Goal: Task Accomplishment & Management: Manage account settings

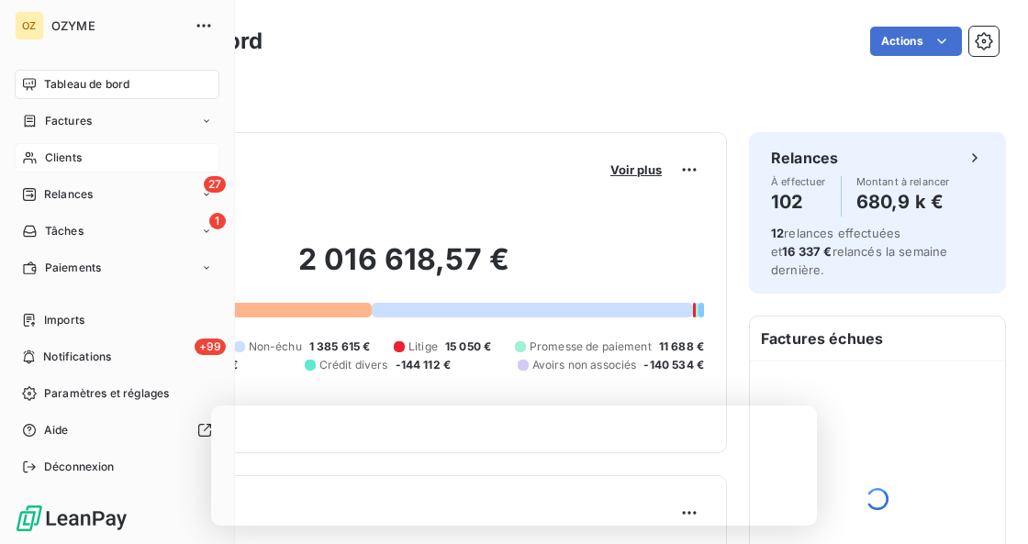
click at [41, 167] on div "Clients" at bounding box center [117, 157] width 205 height 29
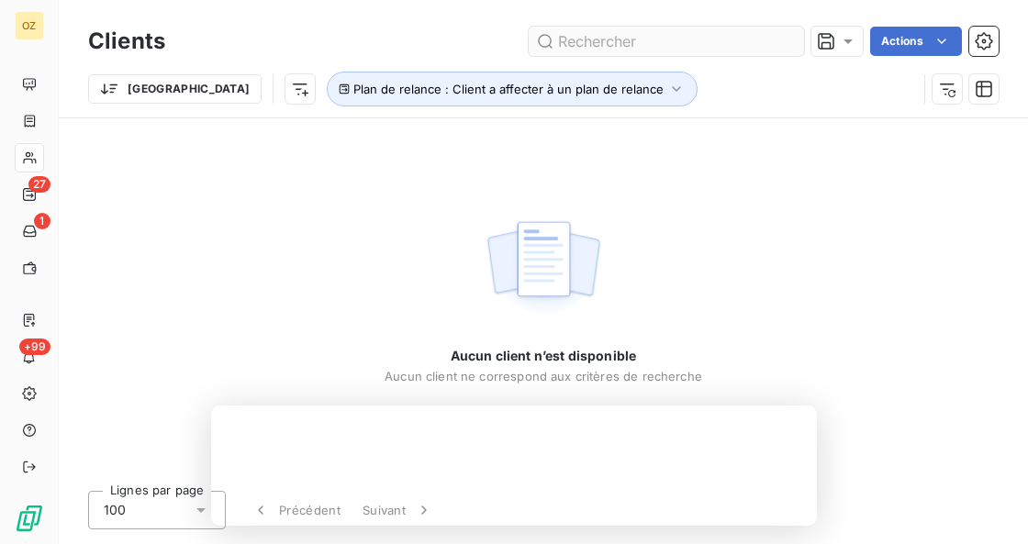
click at [592, 42] on input "text" at bounding box center [666, 41] width 275 height 29
type input "XINNOVAFEED59GOUZ"
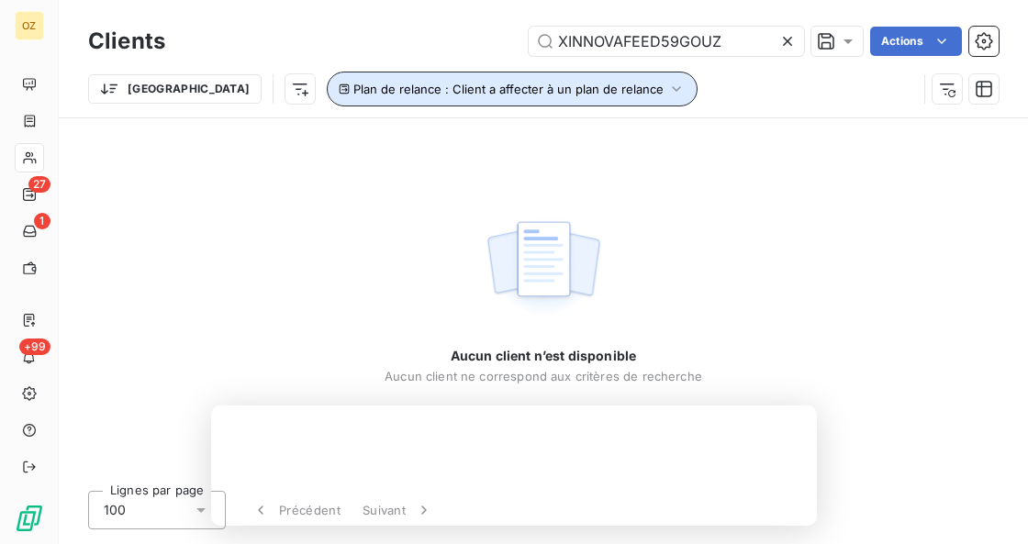
click at [536, 97] on button "Plan de relance : Client a affecter à un plan de relance" at bounding box center [512, 89] width 371 height 35
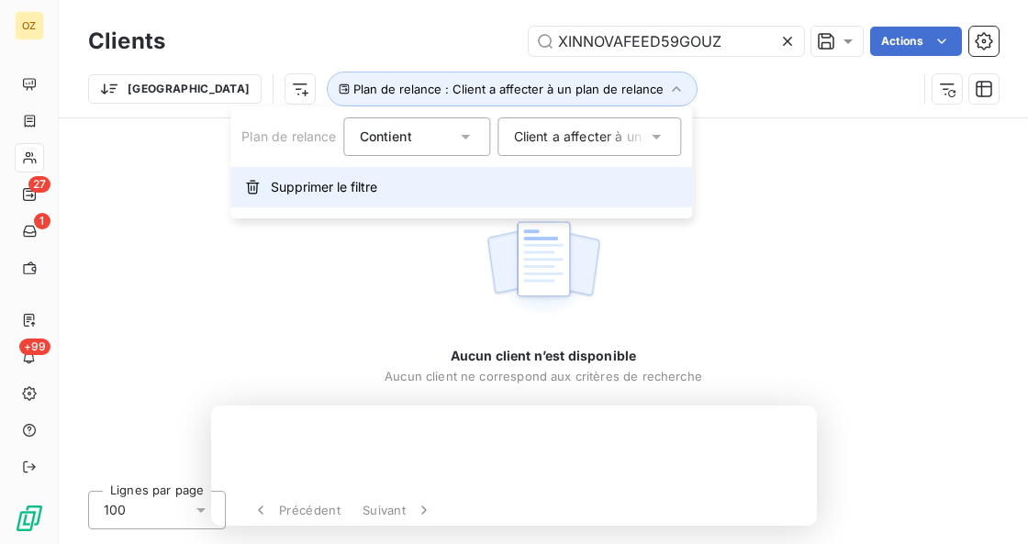
click at [364, 189] on span "Supprimer le filtre" at bounding box center [324, 187] width 106 height 18
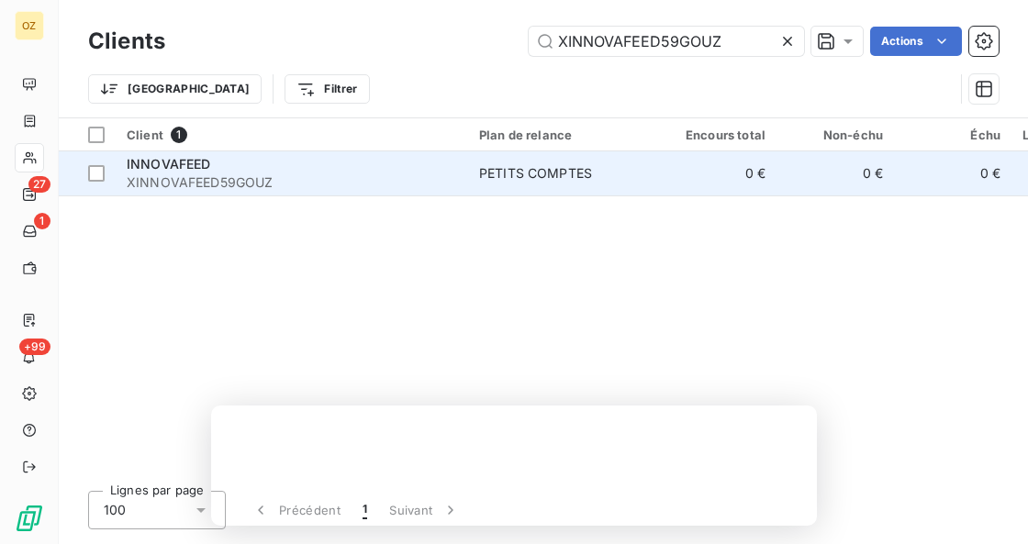
click at [294, 183] on span "XINNOVAFEED59GOUZ" at bounding box center [292, 183] width 331 height 18
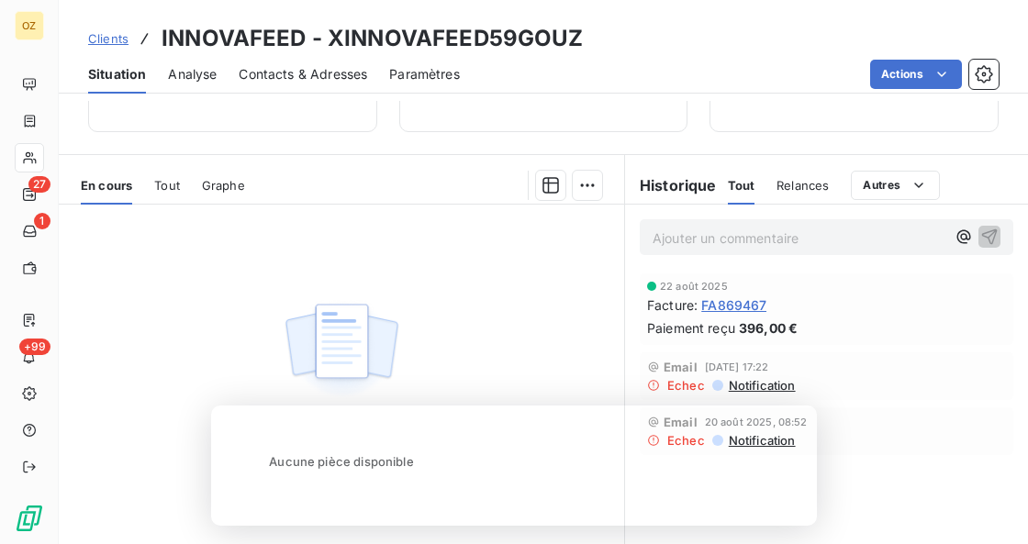
scroll to position [375, 0]
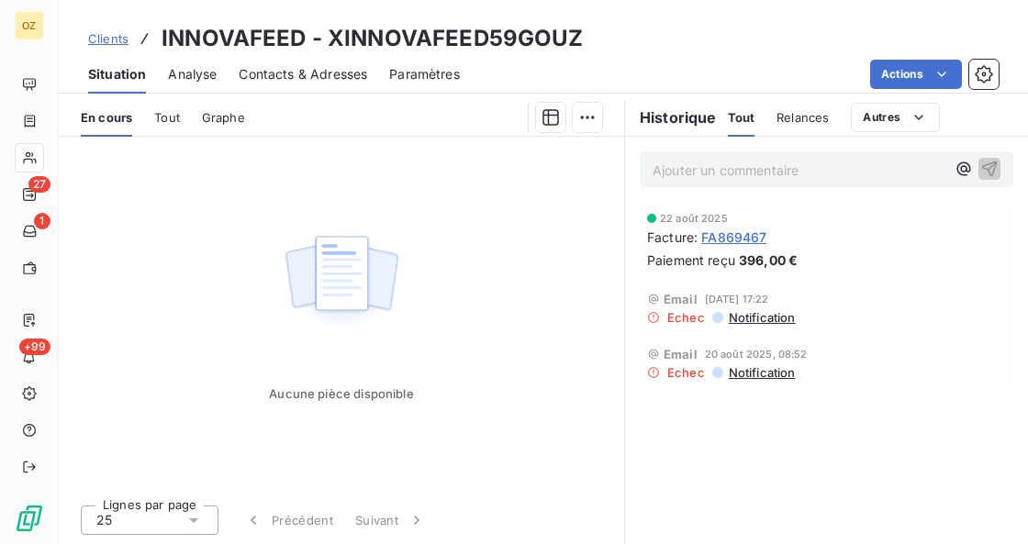
click at [771, 320] on span "Notification" at bounding box center [761, 317] width 69 height 15
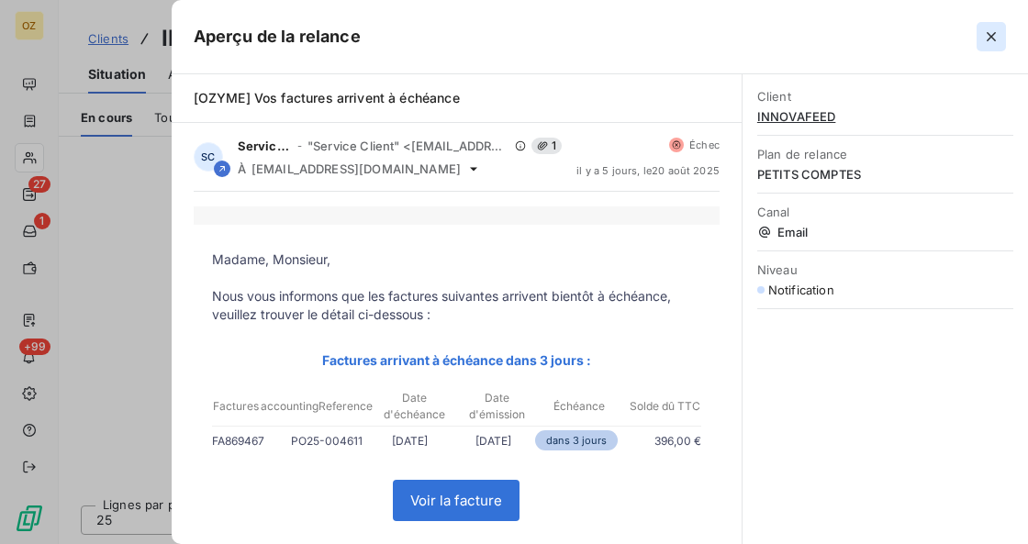
click at [990, 28] on icon "button" at bounding box center [991, 37] width 18 height 18
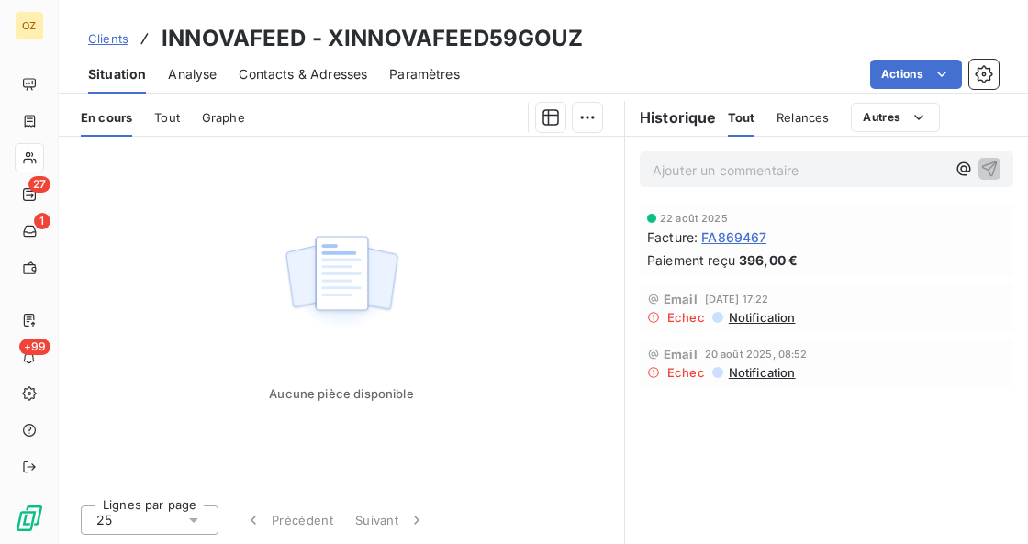
click at [727, 237] on span "FA869467" at bounding box center [733, 237] width 65 height 19
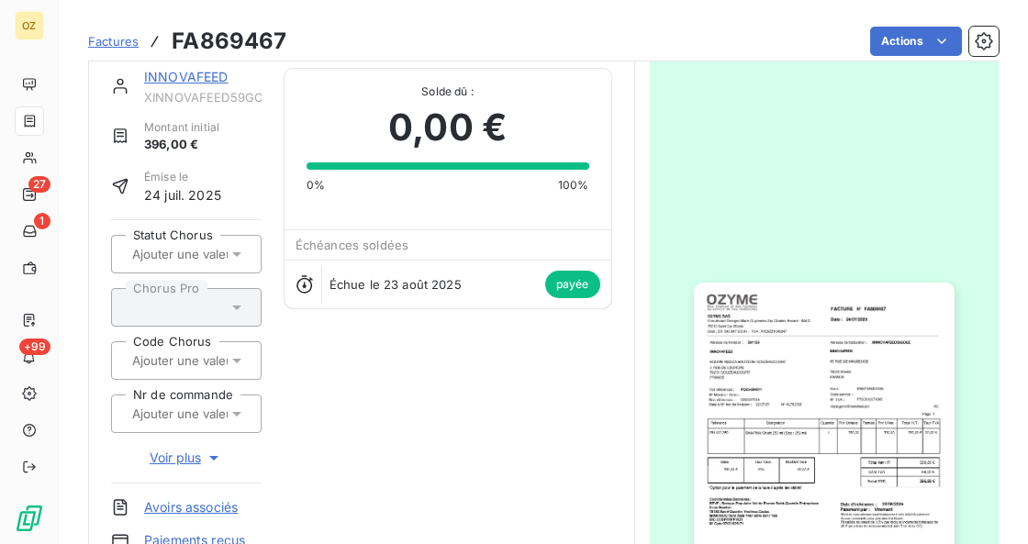
scroll to position [307, 0]
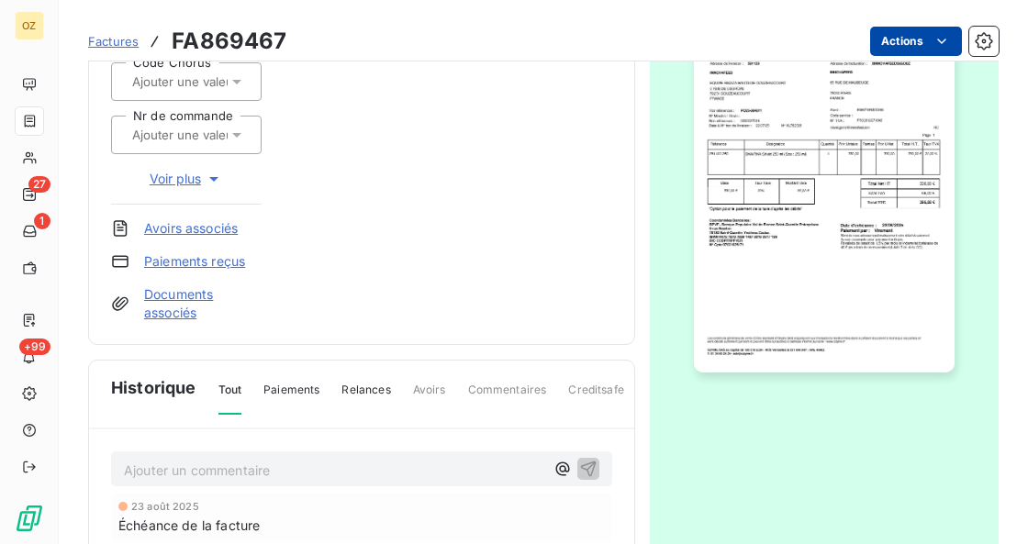
click at [903, 50] on html "OZ 27 1 +99 Factures FA869467 Actions INNOVAFEED XINNOVAFEED59GOUZ Montant init…" at bounding box center [514, 272] width 1028 height 544
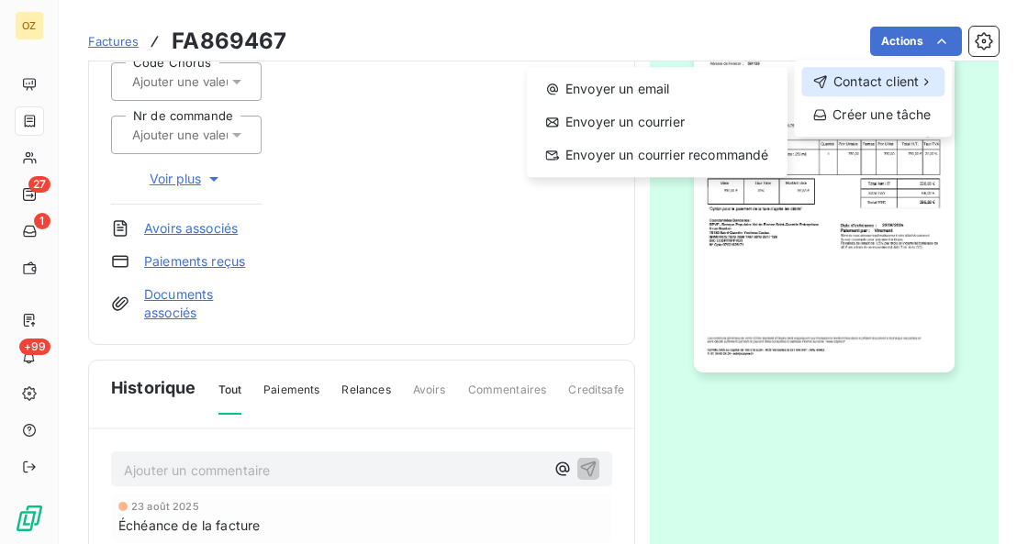
click at [903, 88] on span "Contact client" at bounding box center [876, 82] width 85 height 18
click at [343, 228] on html "OZ 27 1 +99 Factures FA869467 Actions Contact client Envoyer un email Envoyer u…" at bounding box center [514, 272] width 1028 height 544
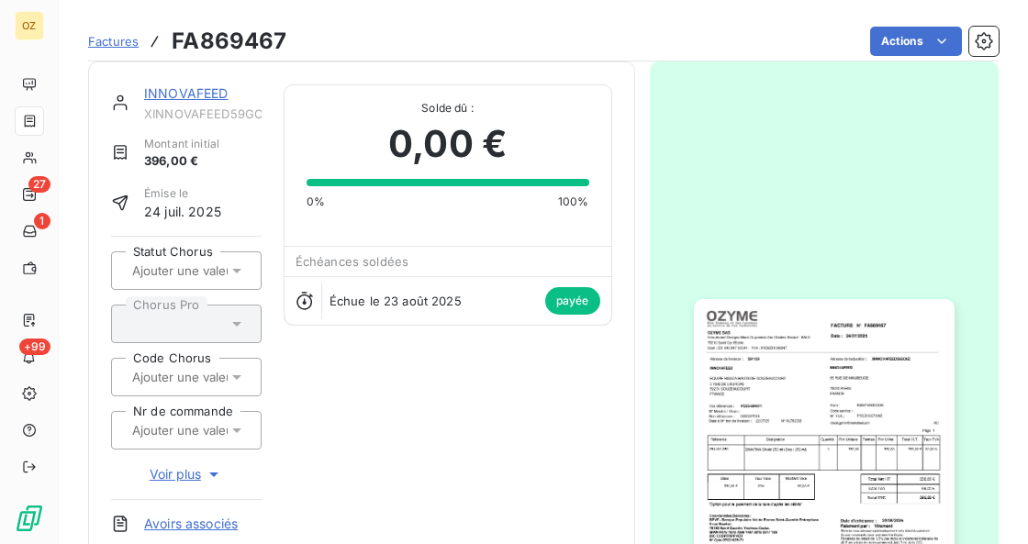
scroll to position [0, 0]
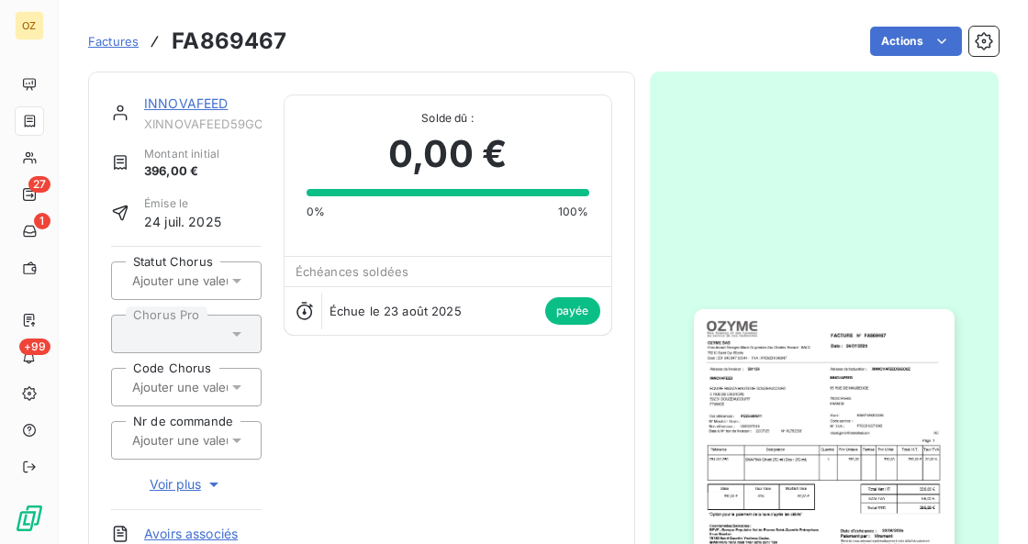
click at [195, 99] on link "INNOVAFEED" at bounding box center [186, 103] width 84 height 16
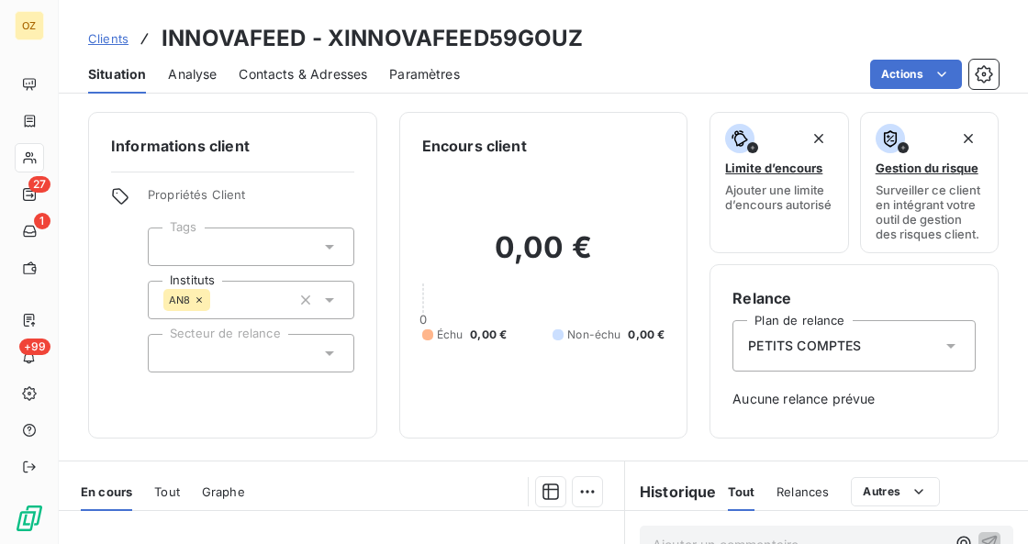
click at [274, 73] on span "Contacts & Adresses" at bounding box center [303, 74] width 129 height 18
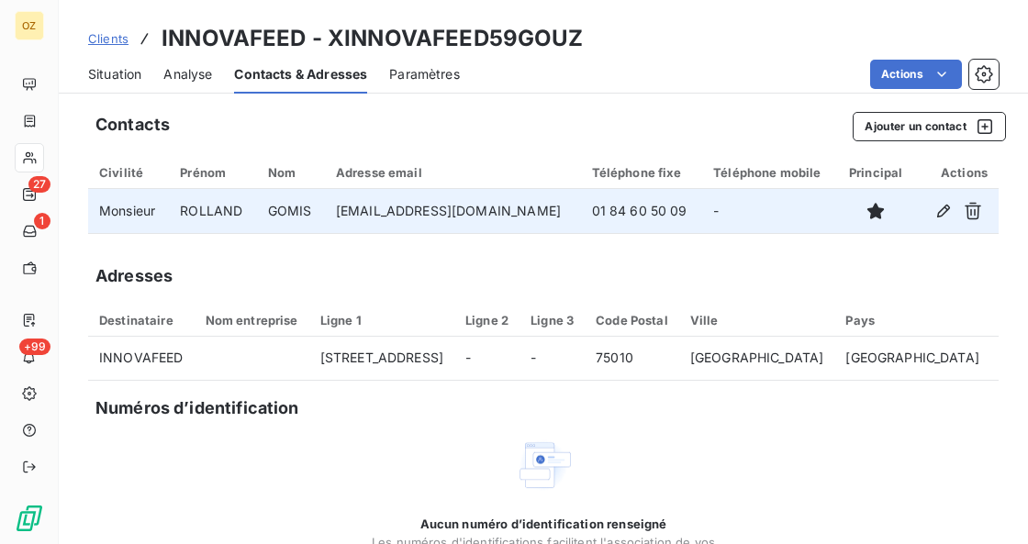
click at [437, 208] on td "[EMAIL_ADDRESS][DOMAIN_NAME]" at bounding box center [453, 211] width 256 height 44
click at [937, 209] on icon "button" at bounding box center [943, 211] width 13 height 13
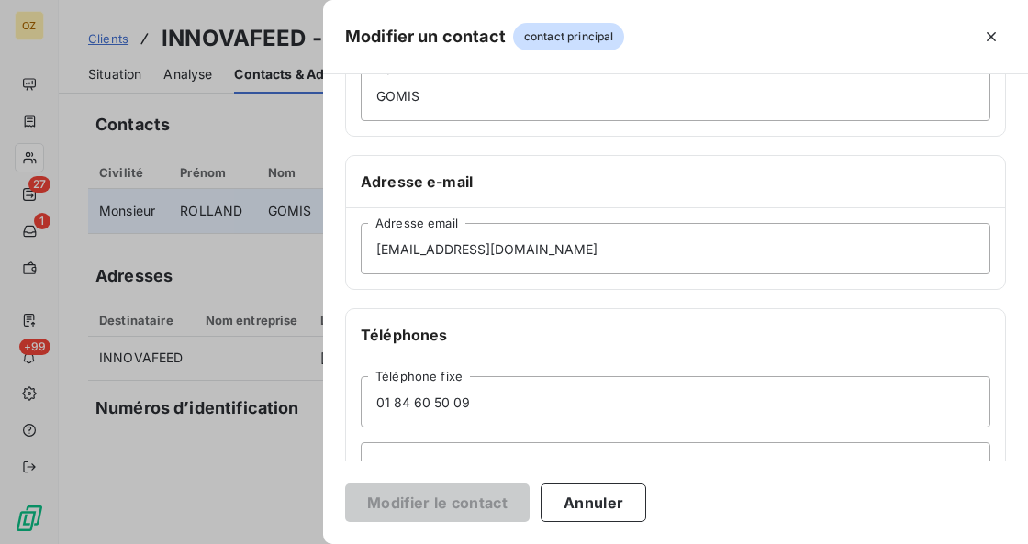
scroll to position [244, 0]
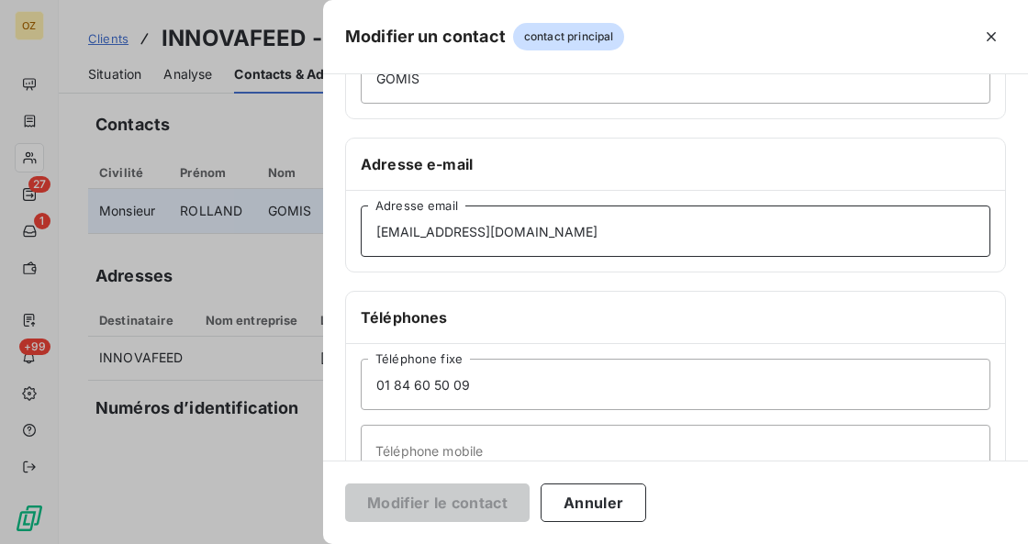
click at [682, 223] on input "[EMAIL_ADDRESS][DOMAIN_NAME]" at bounding box center [676, 231] width 630 height 51
click at [371, 229] on input "[EMAIL_ADDRESS][DOMAIN_NAME]" at bounding box center [676, 231] width 630 height 51
click at [607, 489] on button "Annuler" at bounding box center [594, 503] width 106 height 39
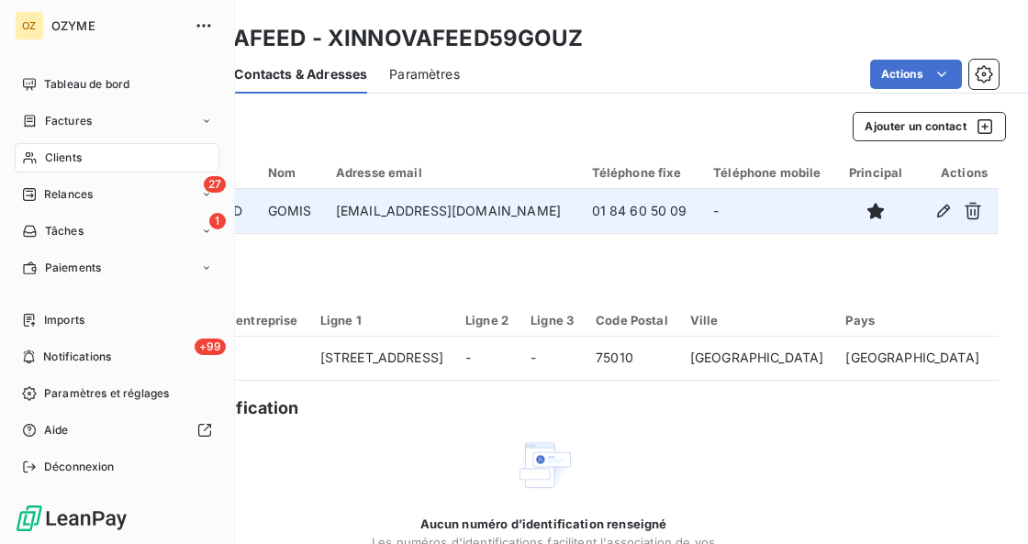
click at [59, 162] on span "Clients" at bounding box center [63, 158] width 37 height 17
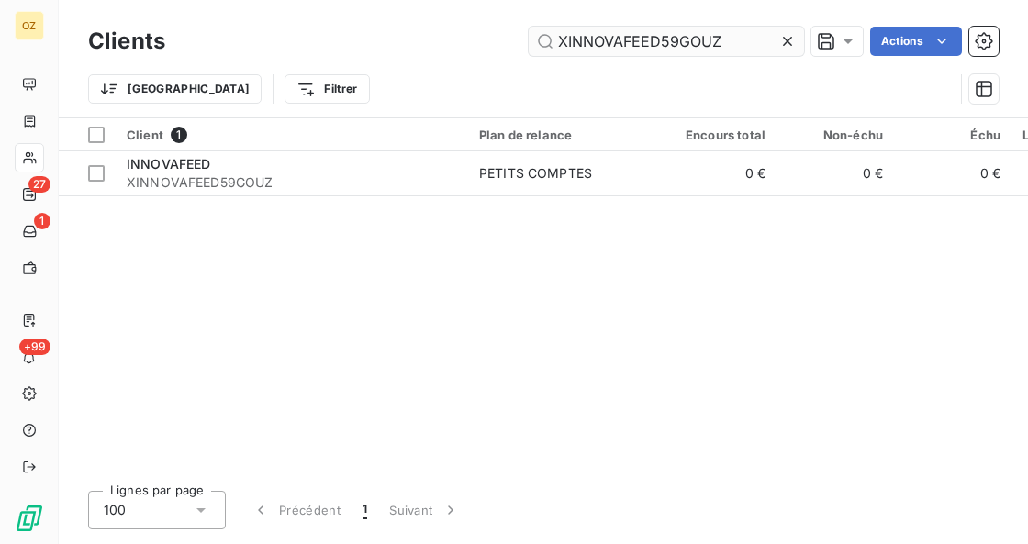
click at [712, 39] on input "XINNOVAFEED59GOUZ" at bounding box center [666, 41] width 275 height 29
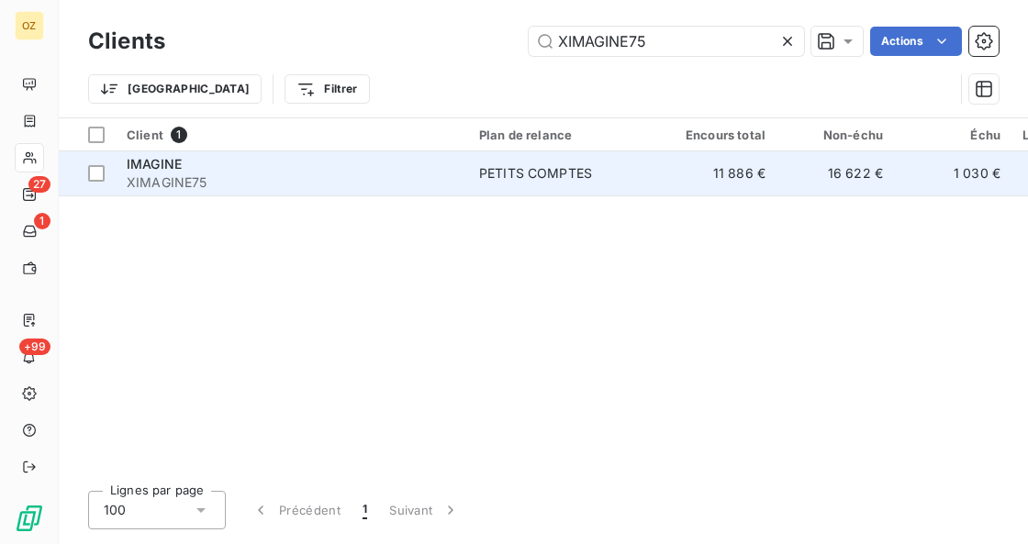
type input "XIMAGINE75"
click at [222, 186] on span "XIMAGINE75" at bounding box center [292, 183] width 331 height 18
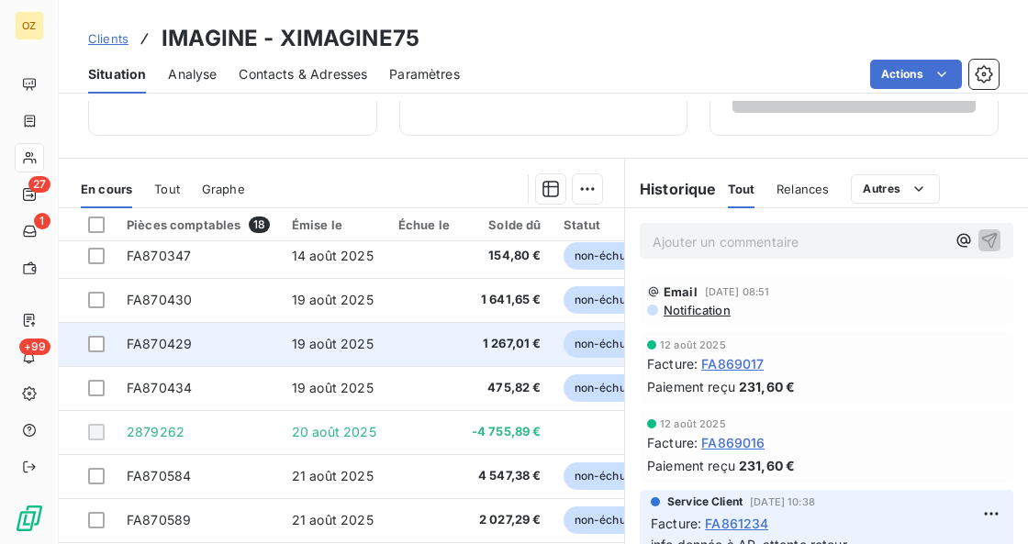
scroll to position [358, 0]
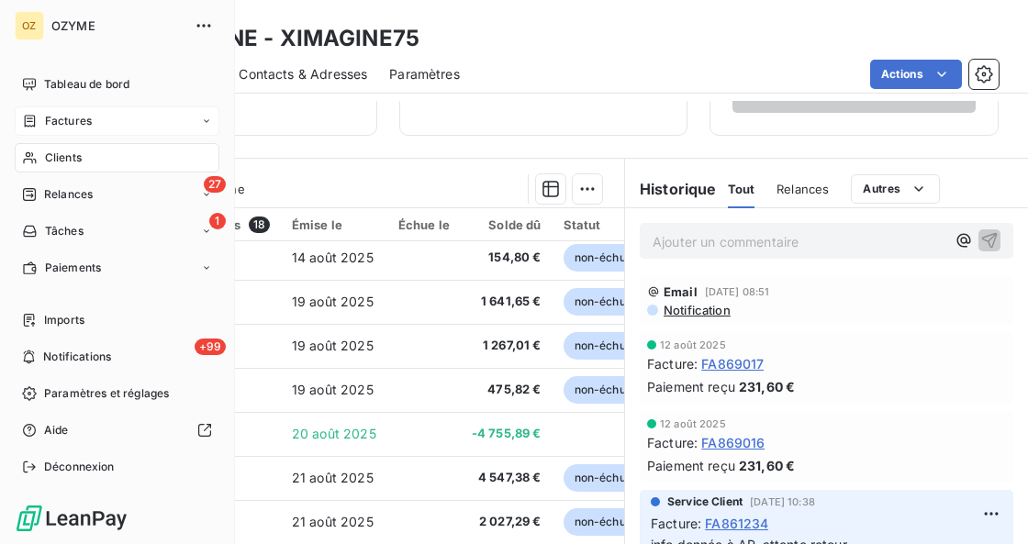
click at [38, 129] on div "Factures" at bounding box center [57, 121] width 70 height 17
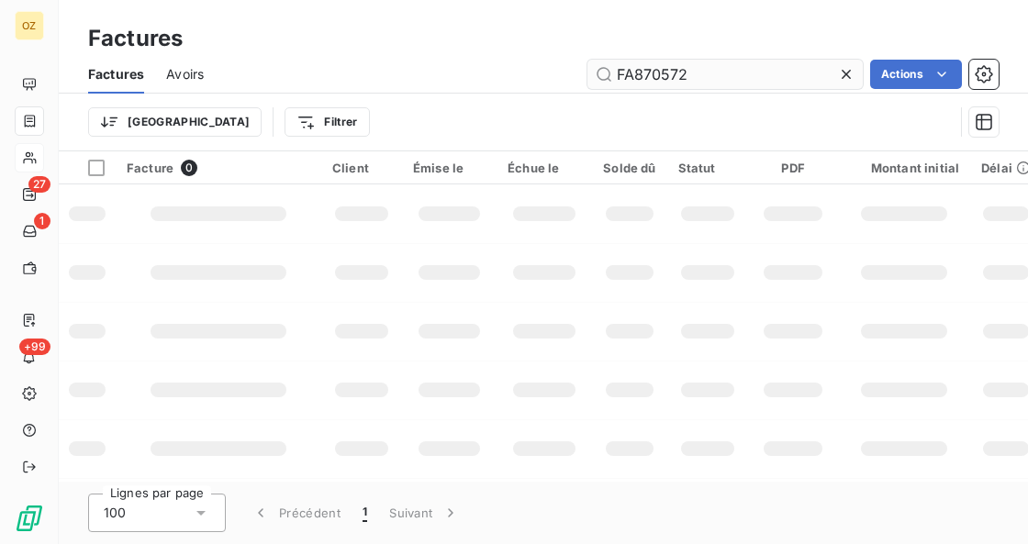
click at [755, 83] on input "FA870572" at bounding box center [725, 74] width 275 height 29
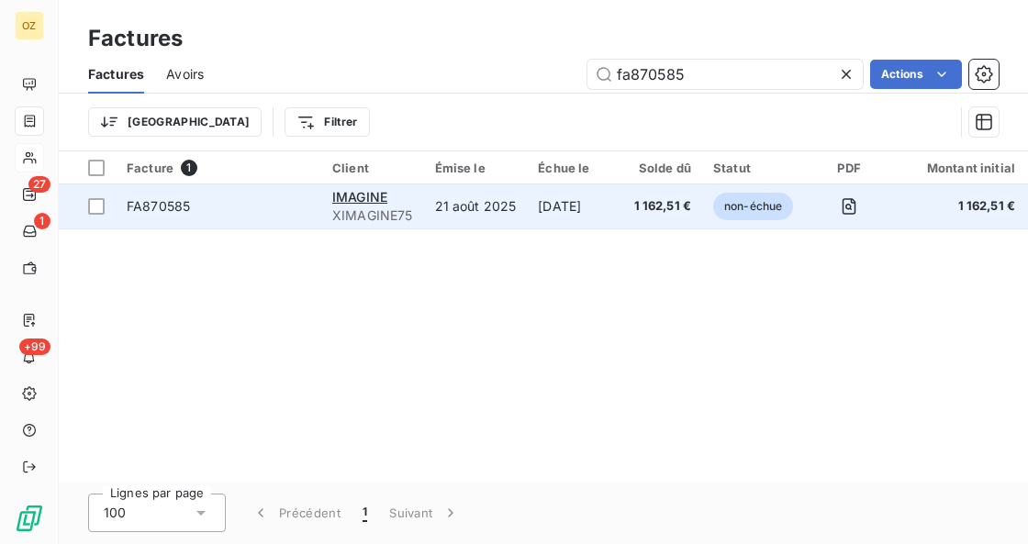
type input "fa870585"
click at [214, 195] on td "FA870585" at bounding box center [219, 207] width 206 height 44
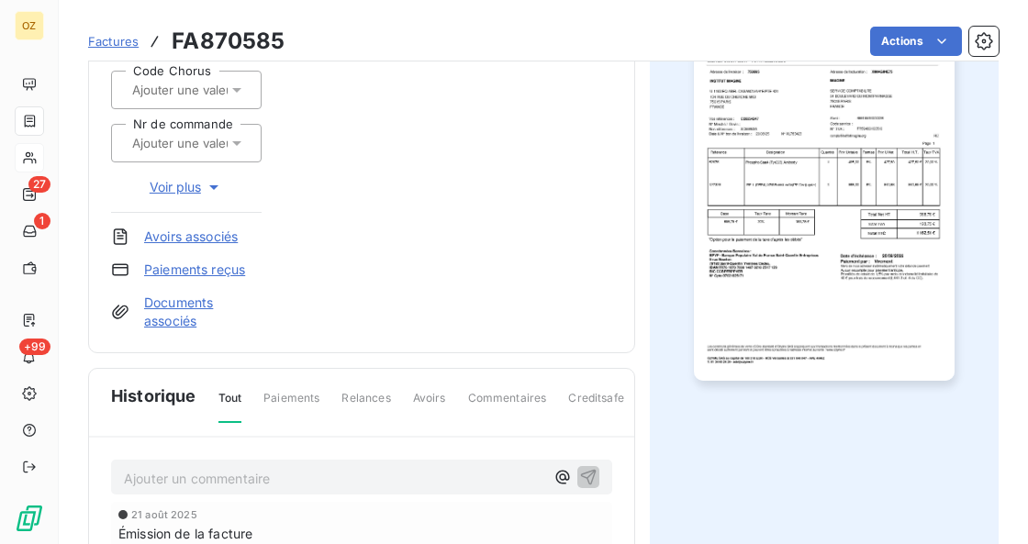
scroll to position [307, 0]
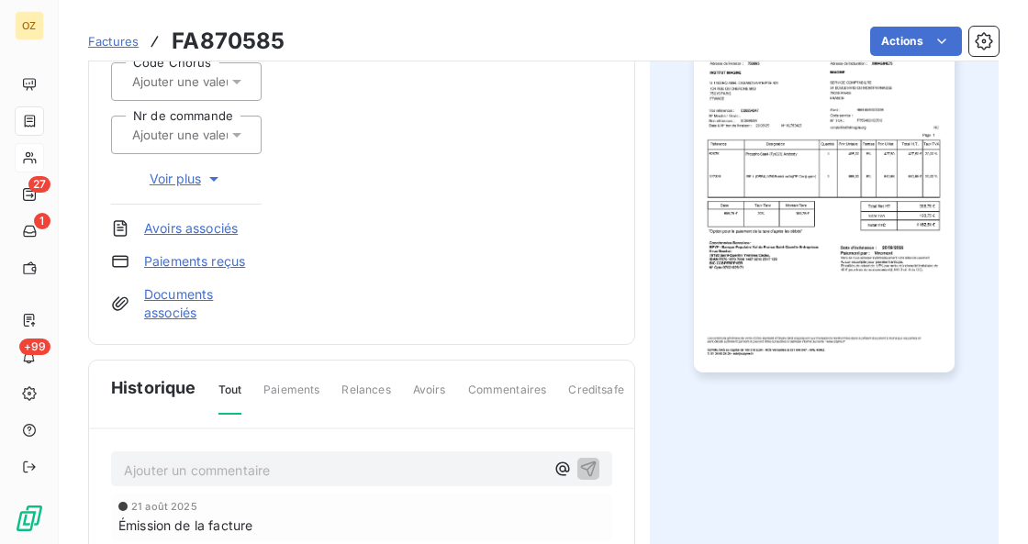
click at [257, 469] on p "Ajouter un commentaire ﻿" at bounding box center [334, 470] width 420 height 23
drag, startPoint x: 255, startPoint y: 456, endPoint x: 62, endPoint y: 448, distance: 193.9
click at [62, 448] on section "Factures FA870585 Actions IMAGINE XIMAGINE75 Montant initial 1 162,51 € Émise l…" at bounding box center [543, 272] width 969 height 544
copy span "payée en proforma"
click at [125, 470] on span "payée en proforma" at bounding box center [183, 469] width 118 height 16
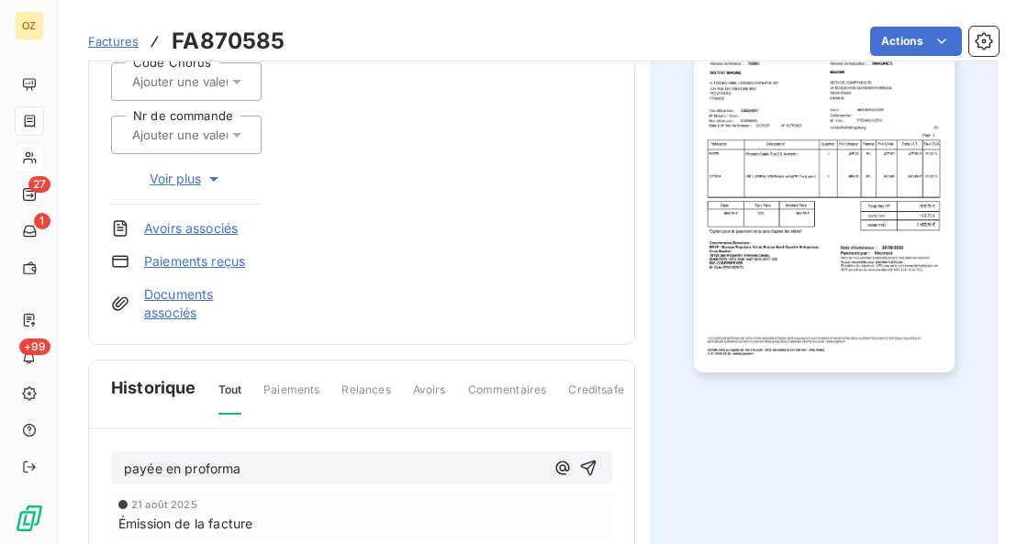
click at [264, 472] on p "payée en proforma" at bounding box center [334, 469] width 420 height 21
drag, startPoint x: 535, startPoint y: 462, endPoint x: 460, endPoint y: 459, distance: 75.3
click at [460, 459] on p "payée en proforma (a été expédiée et facturée en même temps)" at bounding box center [334, 469] width 420 height 21
click at [512, 465] on span "payée en proforma (a été expédiée et facturée en même temps)" at bounding box center [322, 469] width 396 height 16
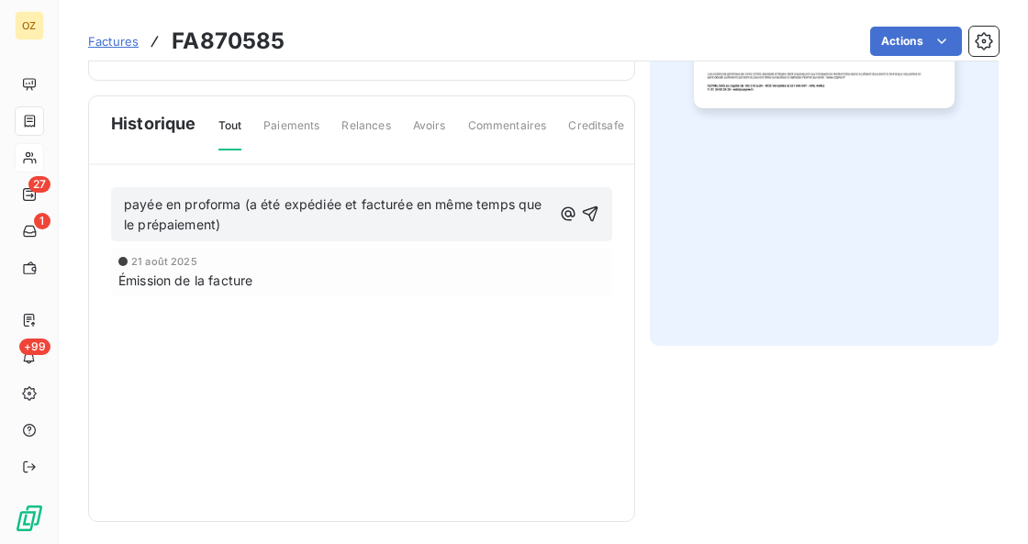
scroll to position [577, 0]
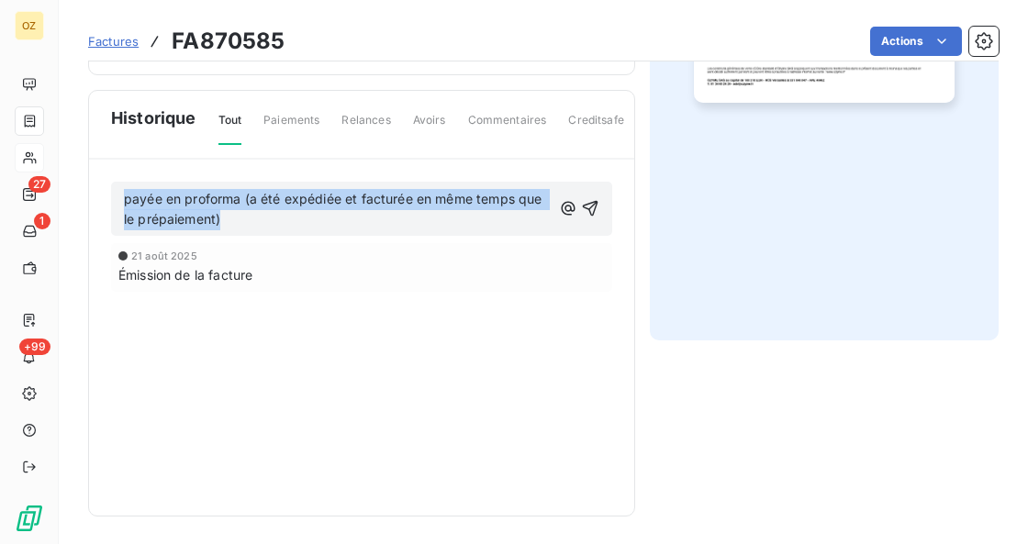
drag, startPoint x: 426, startPoint y: 213, endPoint x: 0, endPoint y: 138, distance: 432.6
click at [0, 138] on div "OZ 27 1 +99 Factures FA870585 Actions IMAGINE XIMAGINE75 Montant initial 1 162,…" at bounding box center [514, 272] width 1028 height 544
copy span "payée en proforma (a été expédiée et facturée en même temps que le prépaiement)"
click at [588, 206] on icon "button" at bounding box center [590, 208] width 18 height 18
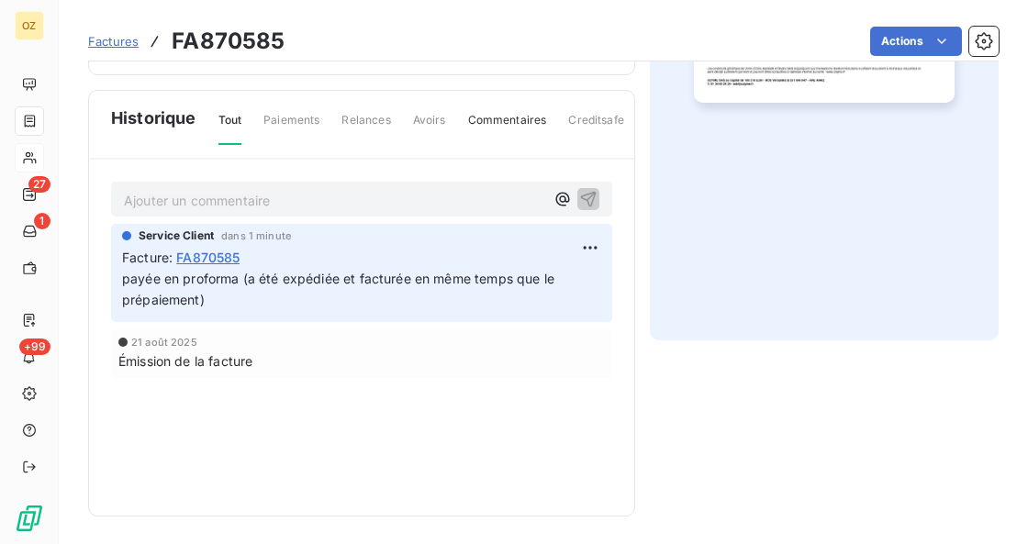
click at [306, 118] on span "Paiements" at bounding box center [291, 127] width 56 height 31
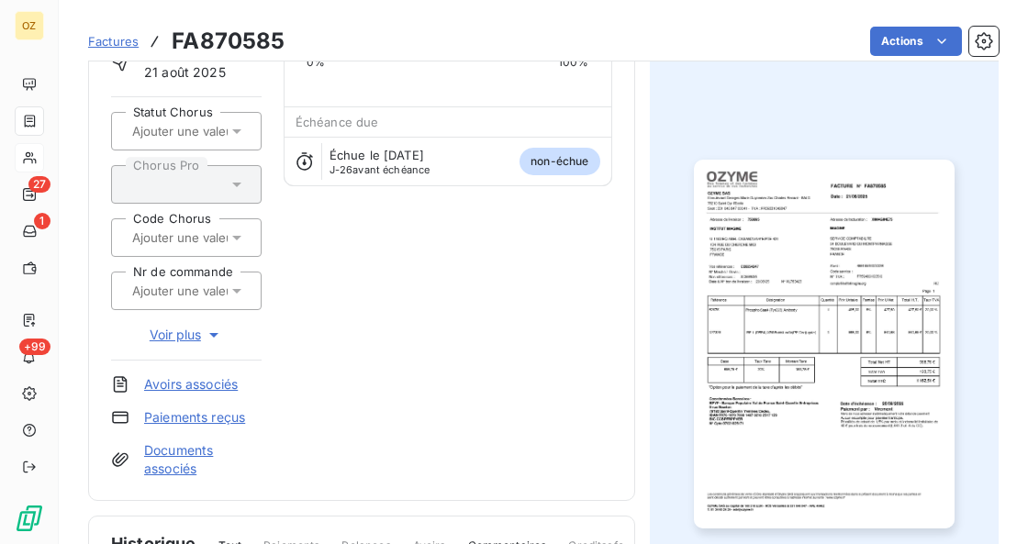
scroll to position [148, 0]
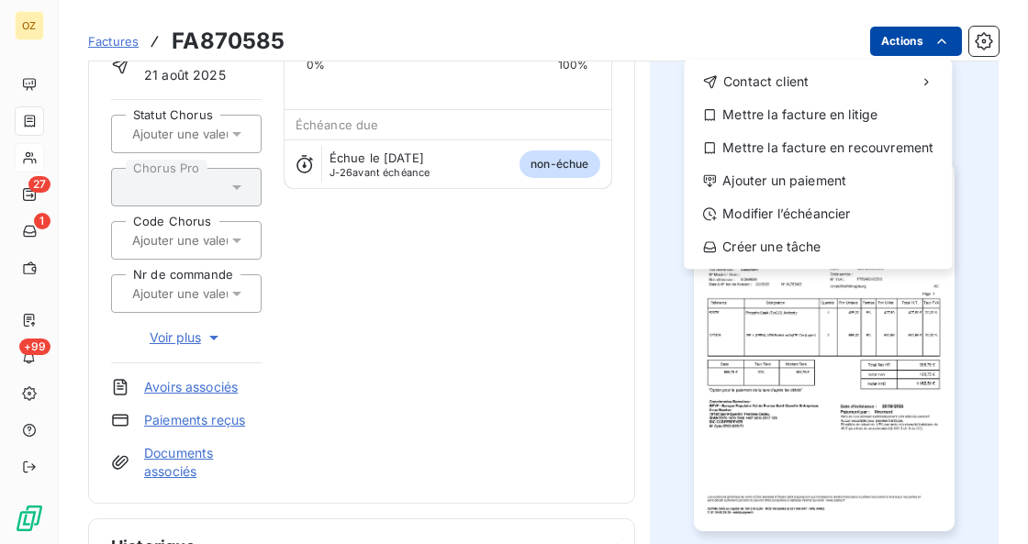
click at [900, 39] on html "OZ 27 1 +99 Factures FA870585 Actions Contact client Mettre la facture en litig…" at bounding box center [514, 272] width 1028 height 544
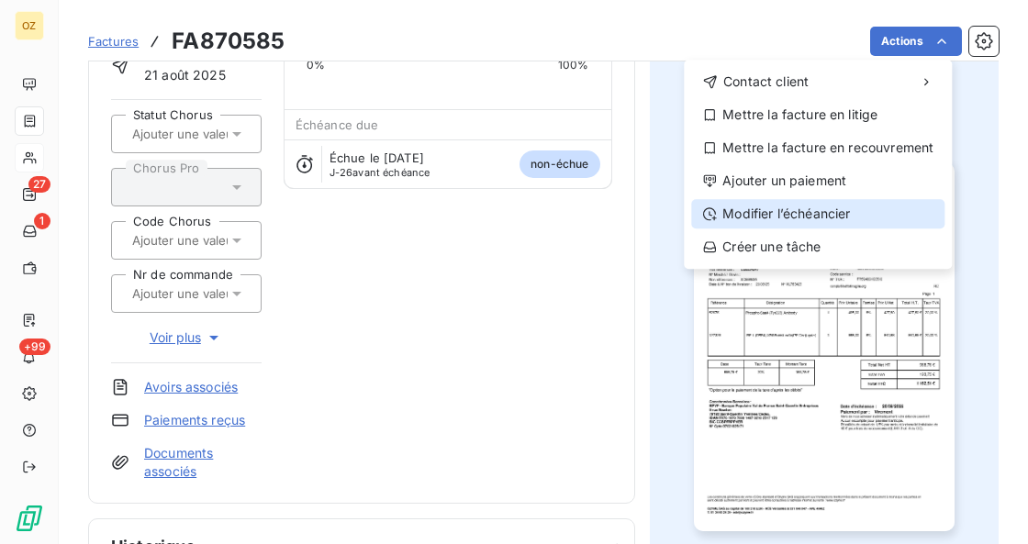
click at [854, 207] on div "Modifier l’échéancier" at bounding box center [817, 213] width 253 height 29
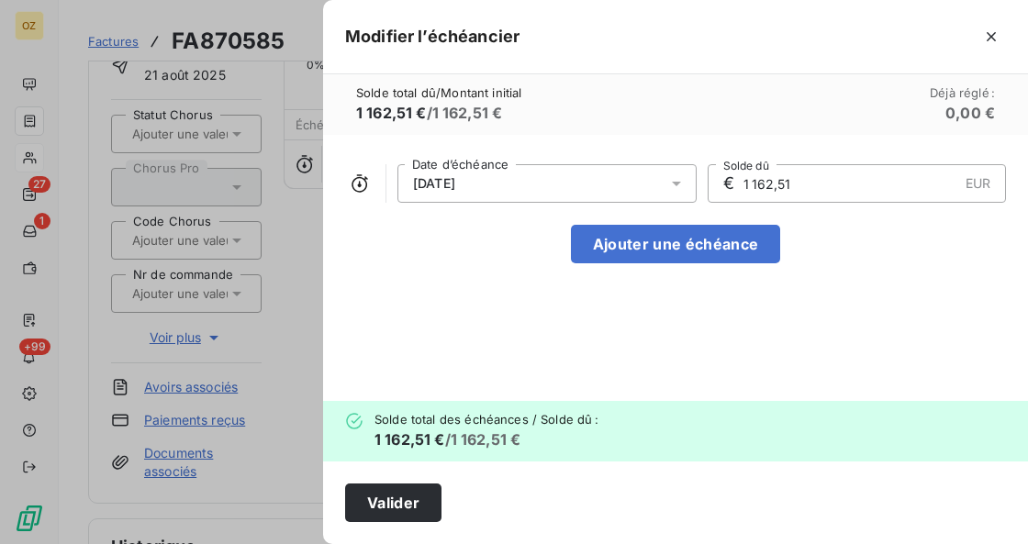
click at [555, 183] on div "[DATE]" at bounding box center [547, 183] width 299 height 39
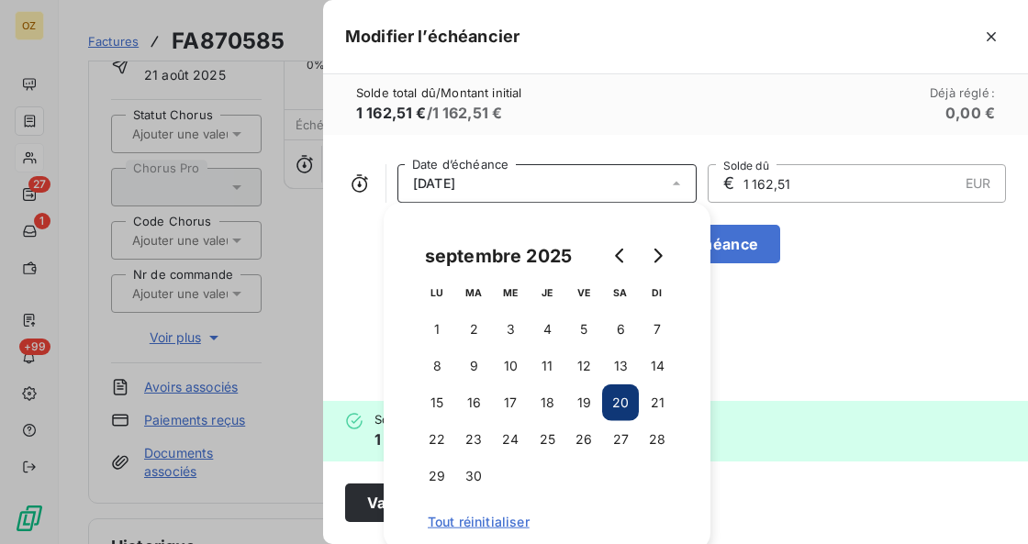
click at [441, 178] on span "[DATE]" at bounding box center [434, 183] width 42 height 15
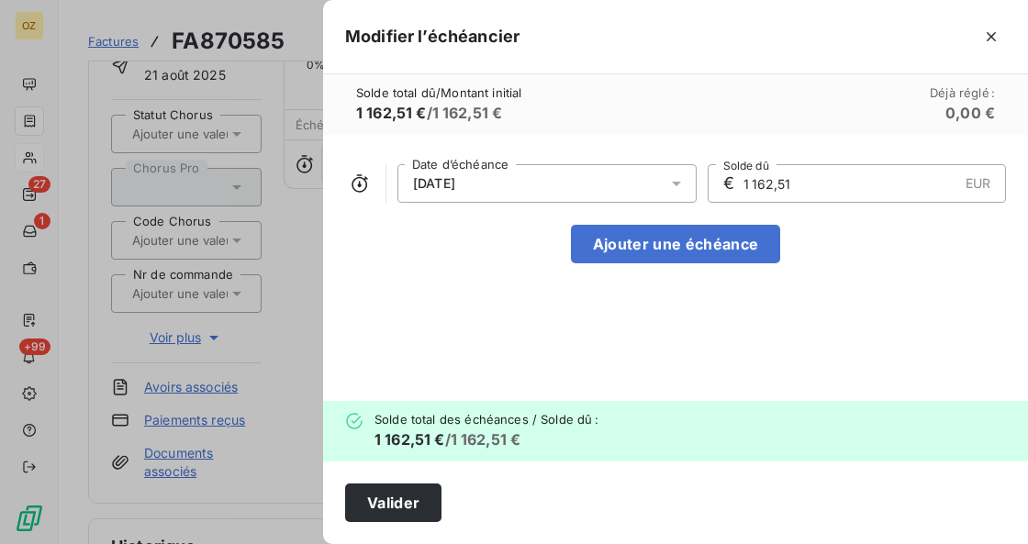
click at [450, 178] on span "[DATE]" at bounding box center [434, 183] width 42 height 15
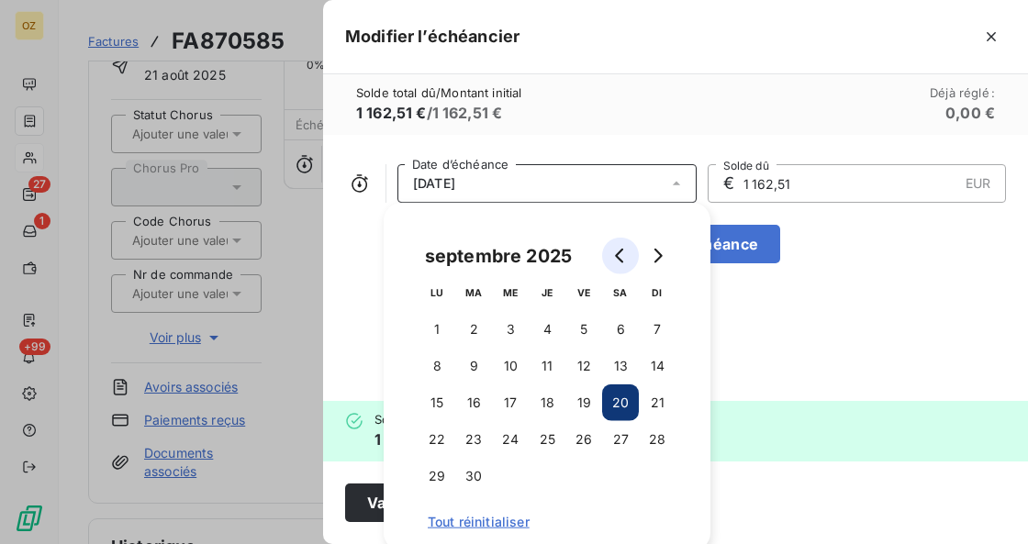
click at [612, 259] on button "Go to previous month" at bounding box center [620, 256] width 37 height 37
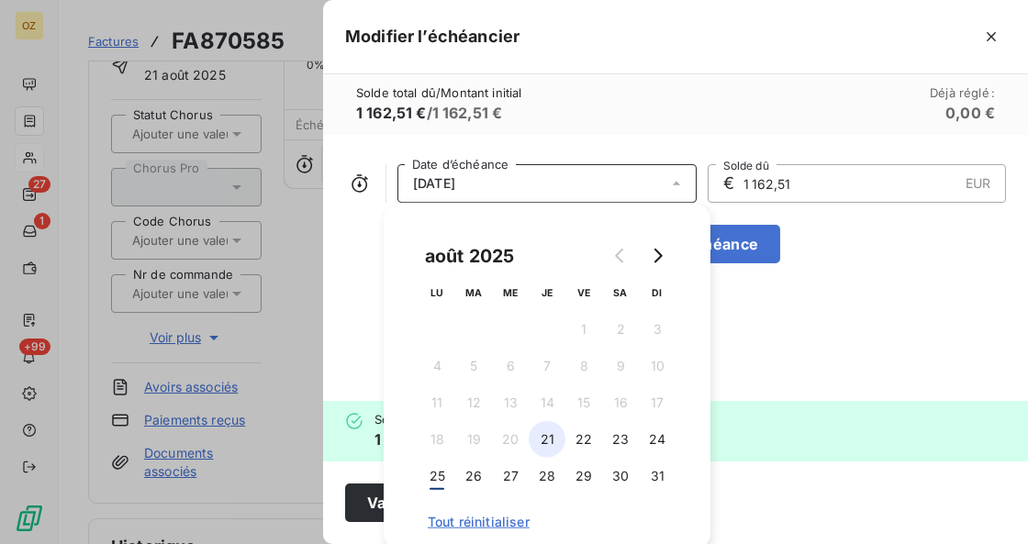
click at [548, 439] on button "21" at bounding box center [547, 439] width 37 height 37
click at [529, 421] on button "21" at bounding box center [547, 439] width 37 height 37
click at [694, 378] on div "août 2025 LU MA ME JE VE SA DI 1 2 3 4 5 6 7 8 9 10 11 12 13 14 15 16 17 18 19 …" at bounding box center [547, 377] width 327 height 349
click at [762, 253] on button "Ajouter une échéance" at bounding box center [675, 244] width 209 height 39
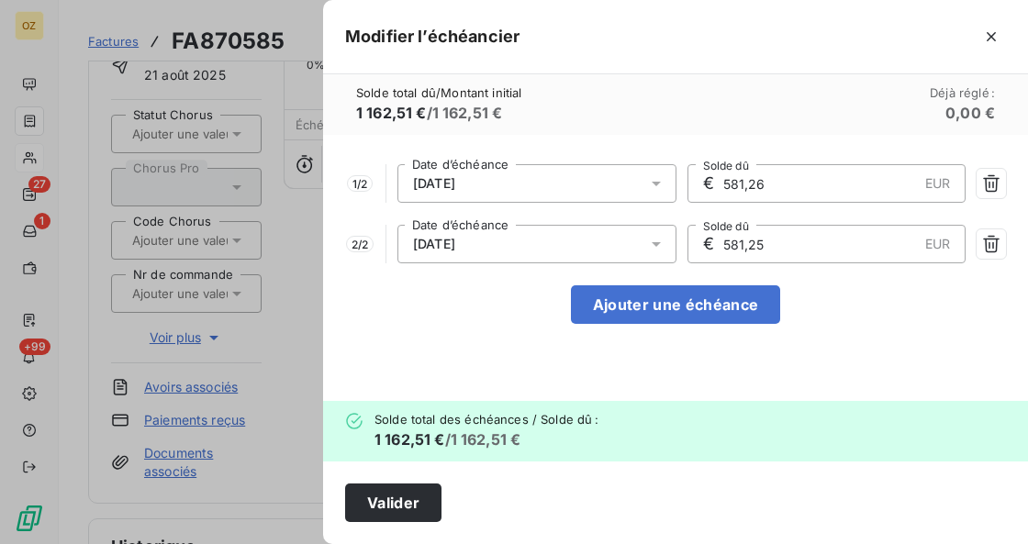
click at [818, 184] on input "581,26" at bounding box center [820, 183] width 196 height 37
click at [1001, 235] on button "button" at bounding box center [991, 244] width 29 height 29
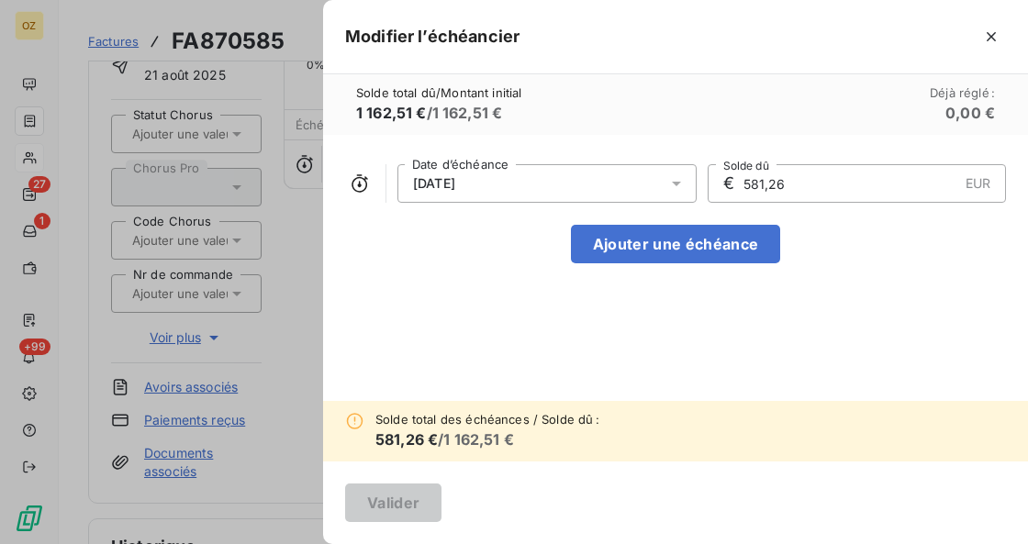
click at [776, 193] on input "581,26" at bounding box center [850, 183] width 217 height 37
click at [778, 193] on input "581,26" at bounding box center [850, 183] width 217 height 37
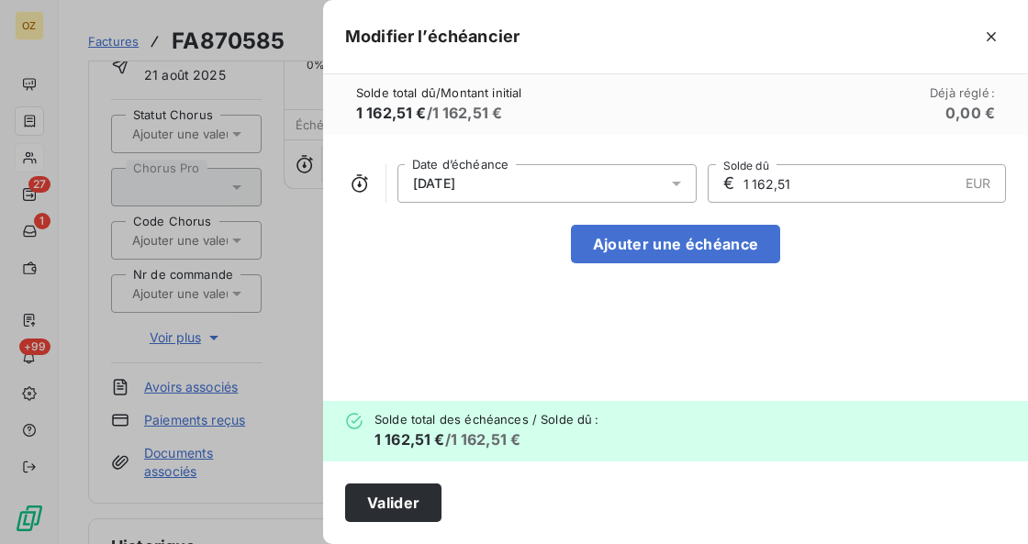
type input "1 162,51"
click at [929, 297] on div "[DATE] Date d’échéance € 1 162,51 EUR Solde dû Ajouter une échéance" at bounding box center [675, 268] width 705 height 266
click at [942, 86] on span "Déjà réglé :" at bounding box center [962, 92] width 65 height 15
click at [942, 110] on span "Déjà réglé : 0,00 €" at bounding box center [962, 104] width 65 height 39
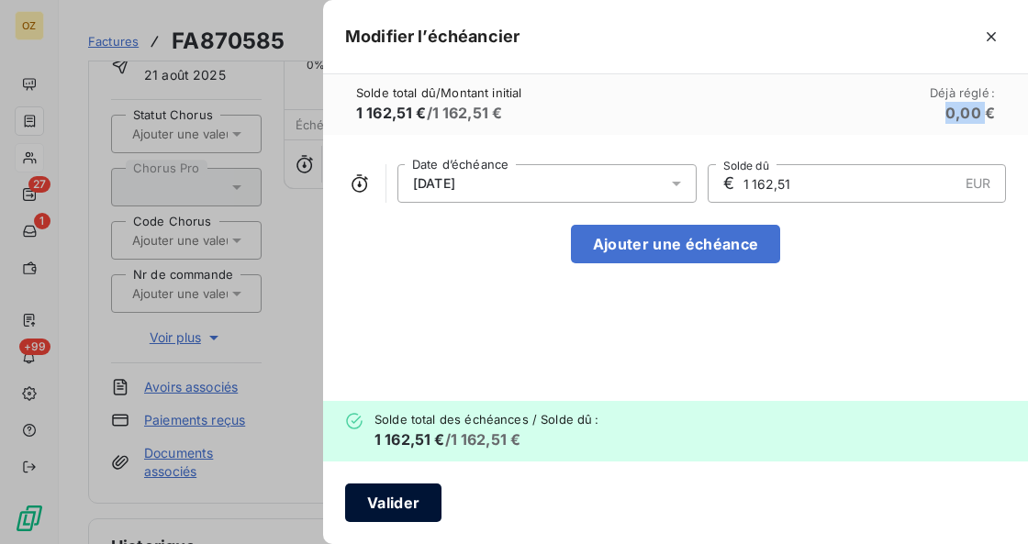
click at [377, 512] on button "Valider" at bounding box center [393, 503] width 96 height 39
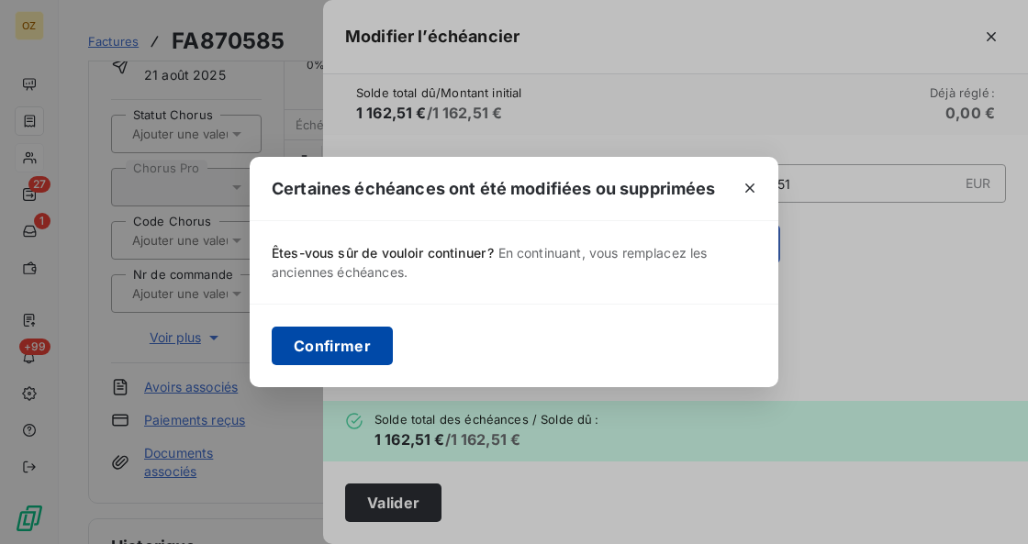
click at [332, 342] on button "Confirmer" at bounding box center [332, 346] width 121 height 39
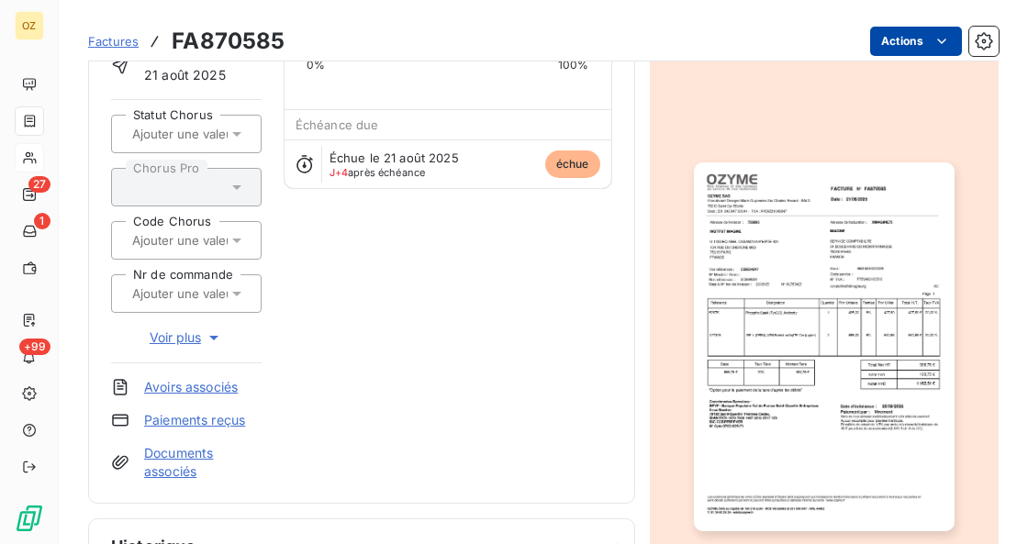
click at [902, 54] on html "OZ 27 1 +99 Factures FA870585 Actions IMAGINE XIMAGINE75 Montant initial 1 162,…" at bounding box center [514, 272] width 1028 height 544
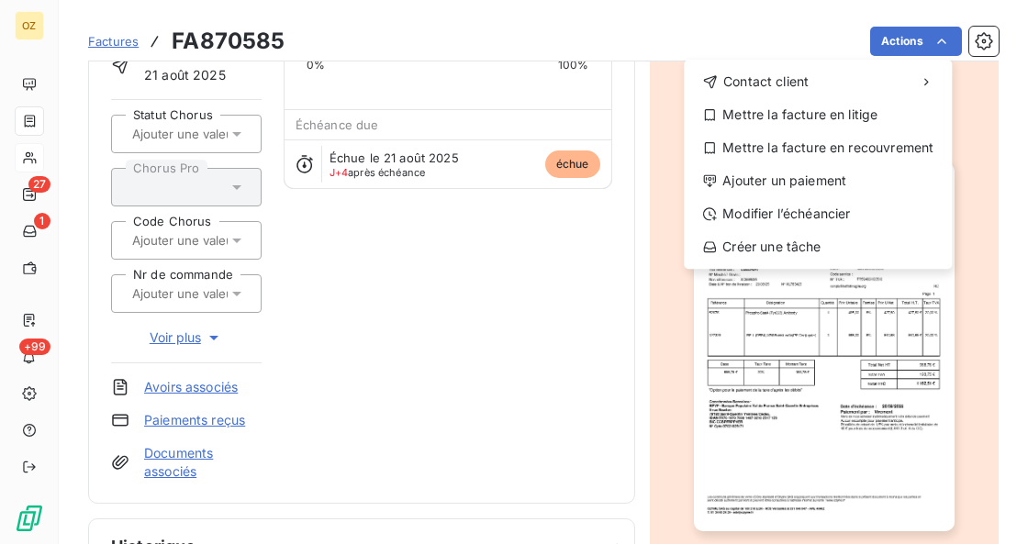
click at [1009, 37] on html "OZ 27 1 +99 Factures FA870585 Actions Contact client Mettre la facture en litig…" at bounding box center [514, 272] width 1028 height 544
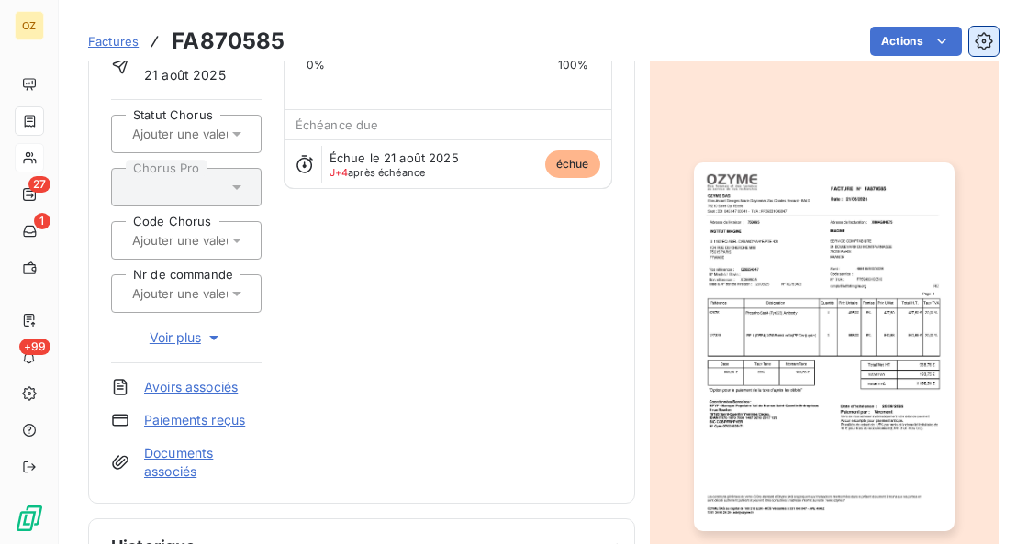
click at [980, 42] on icon "button" at bounding box center [983, 40] width 17 height 17
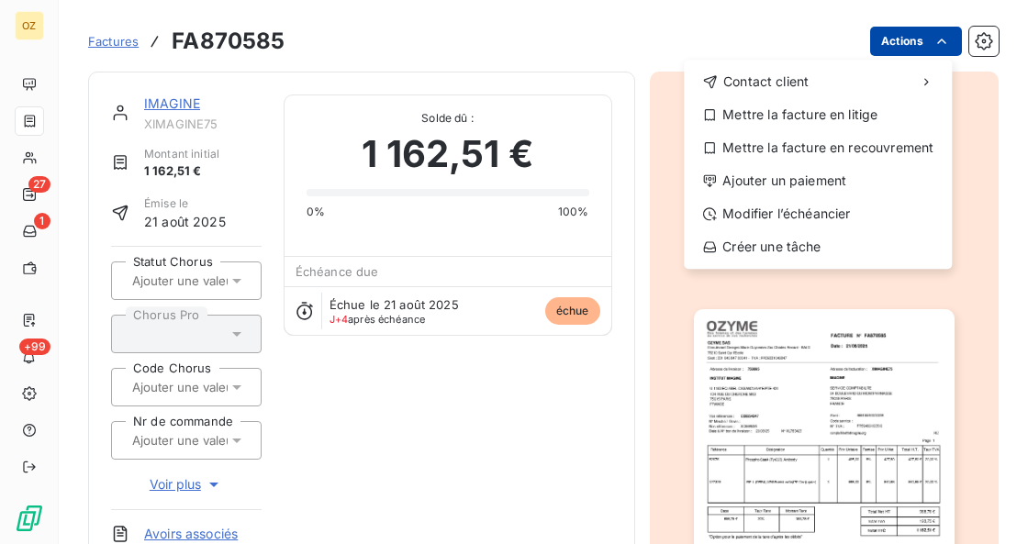
click at [911, 39] on html "OZ 27 1 +99 Factures FA870585 Actions Contact client Mettre la facture en litig…" at bounding box center [514, 272] width 1028 height 544
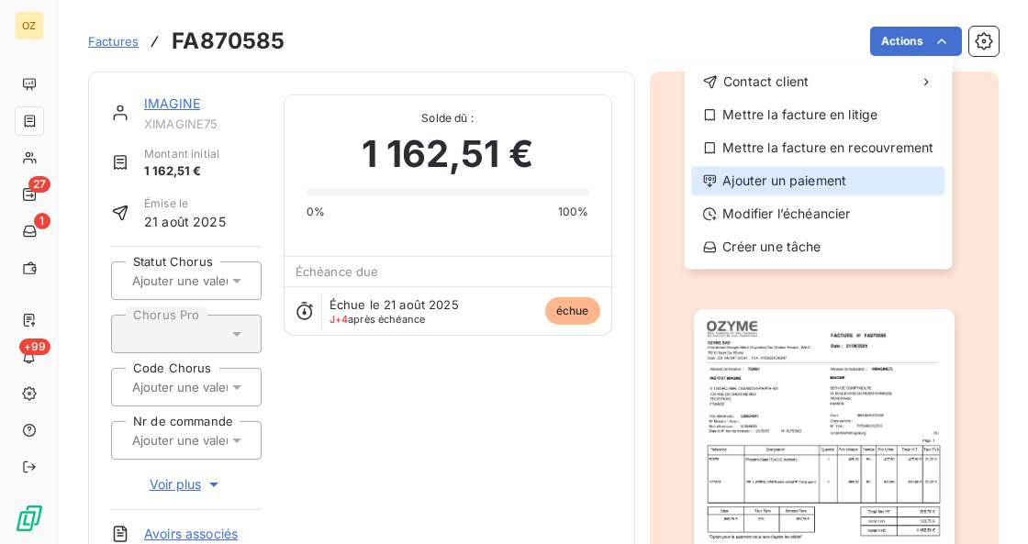
click at [822, 184] on div "Ajouter un paiement" at bounding box center [817, 180] width 253 height 29
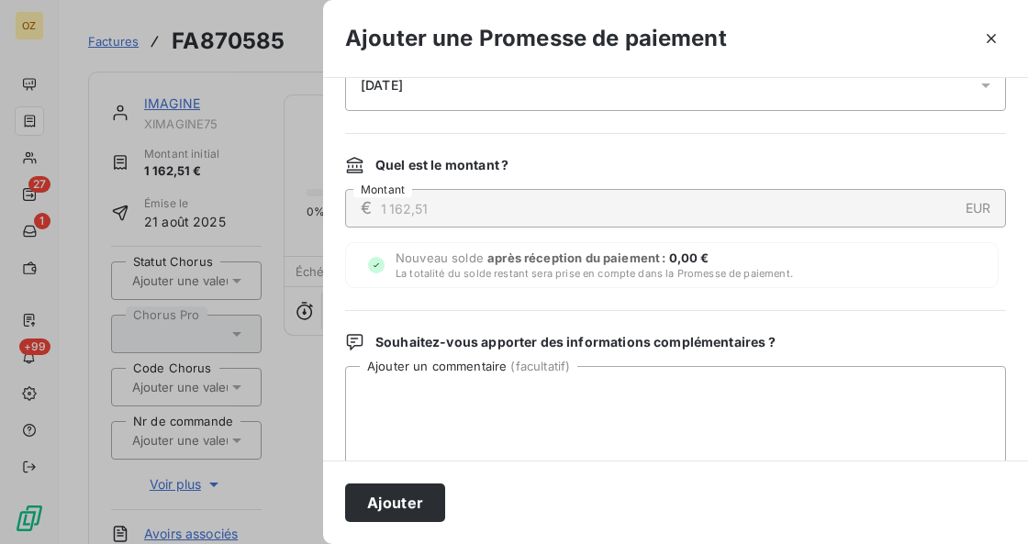
scroll to position [122, 0]
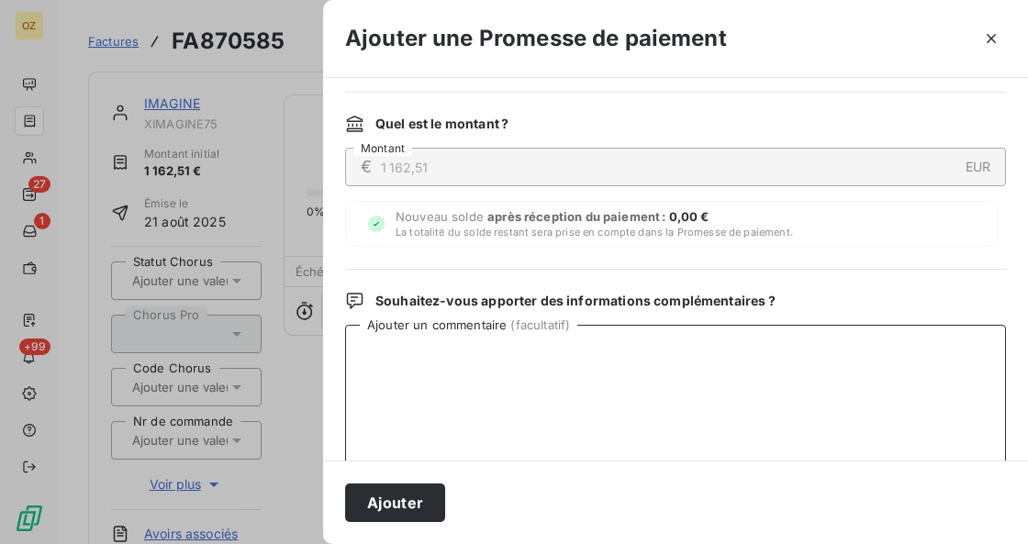
click at [521, 364] on textarea "Ajouter un commentaire ( facultatif )" at bounding box center [675, 420] width 661 height 191
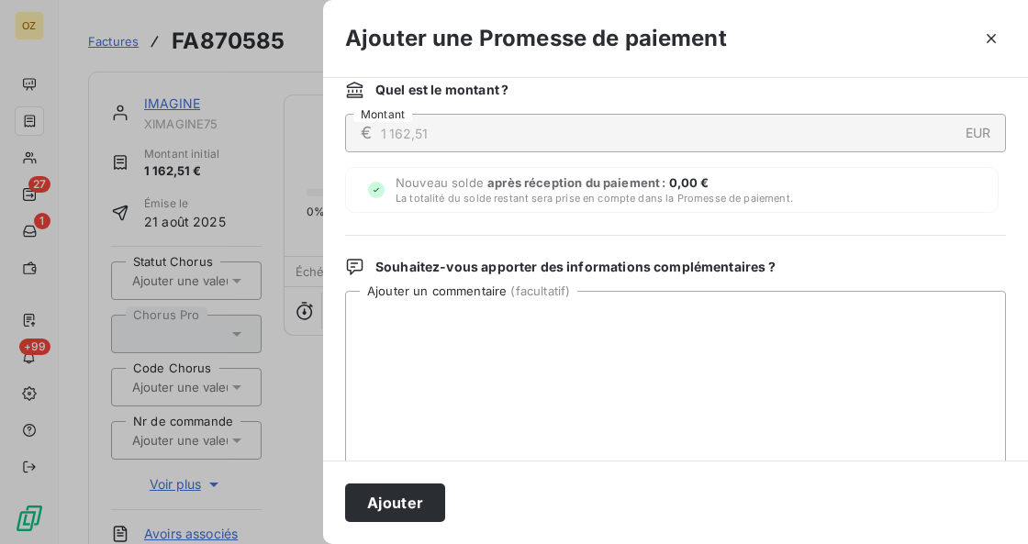
scroll to position [0, 0]
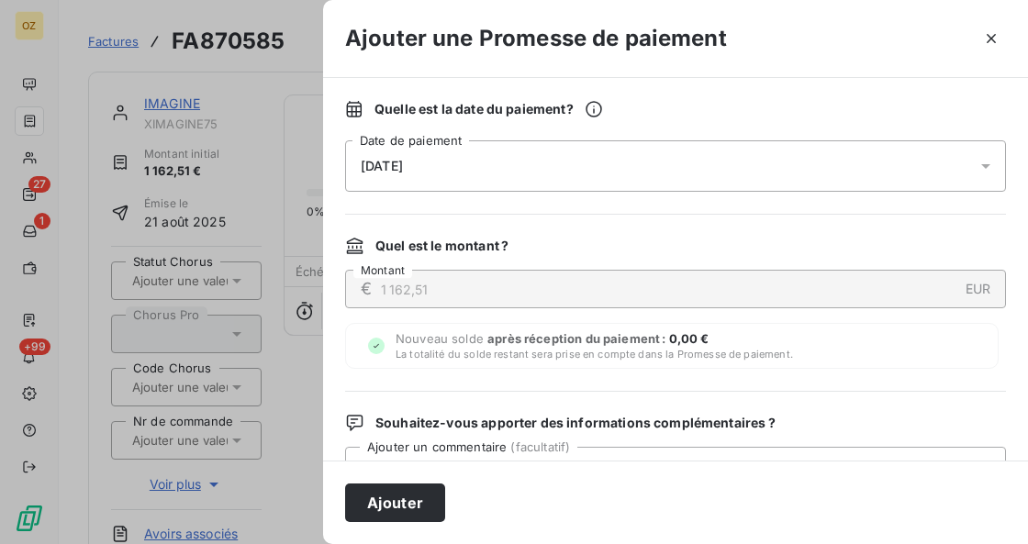
click at [654, 160] on div "[DATE]" at bounding box center [675, 165] width 661 height 51
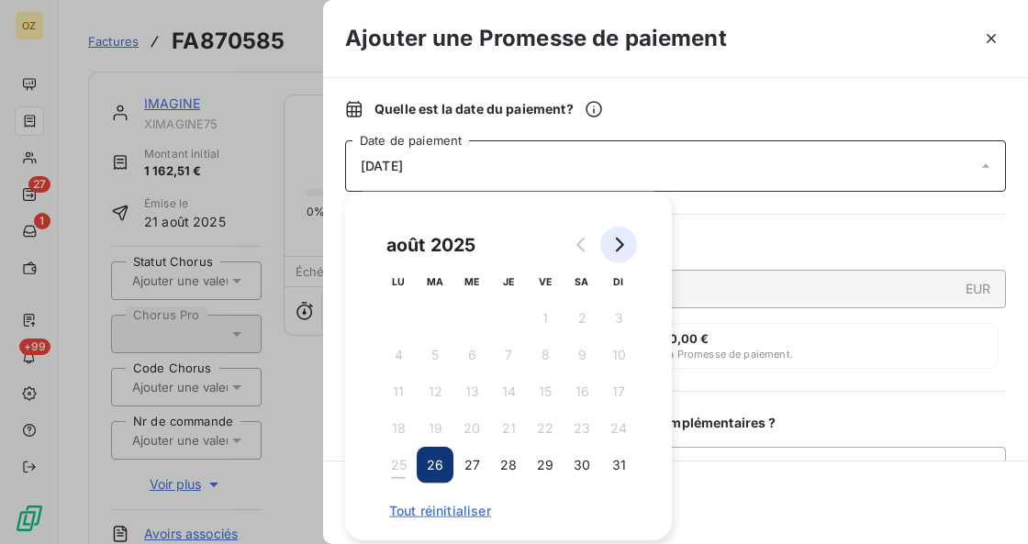
click at [617, 244] on icon "Go to next month" at bounding box center [618, 245] width 15 height 15
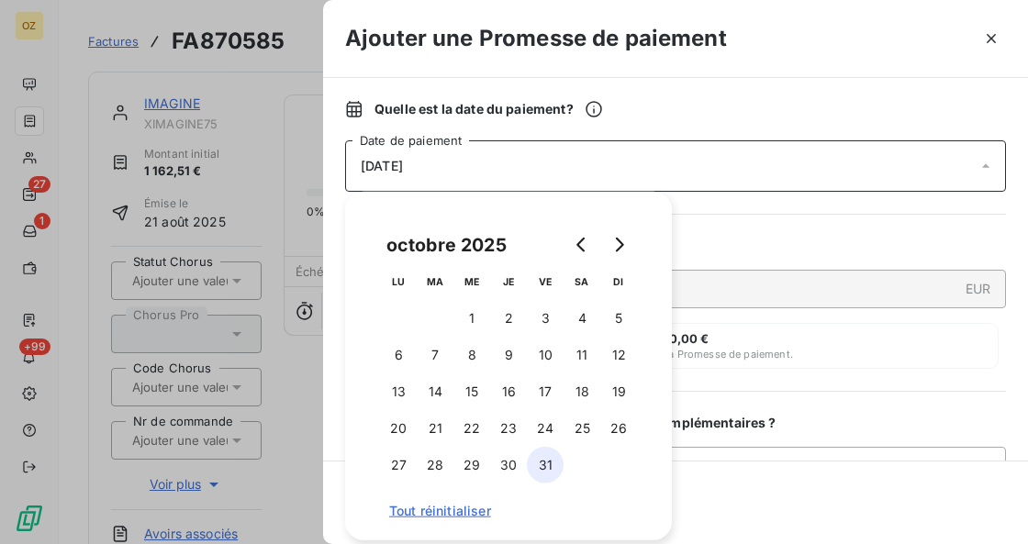
click at [530, 462] on button "31" at bounding box center [545, 465] width 37 height 37
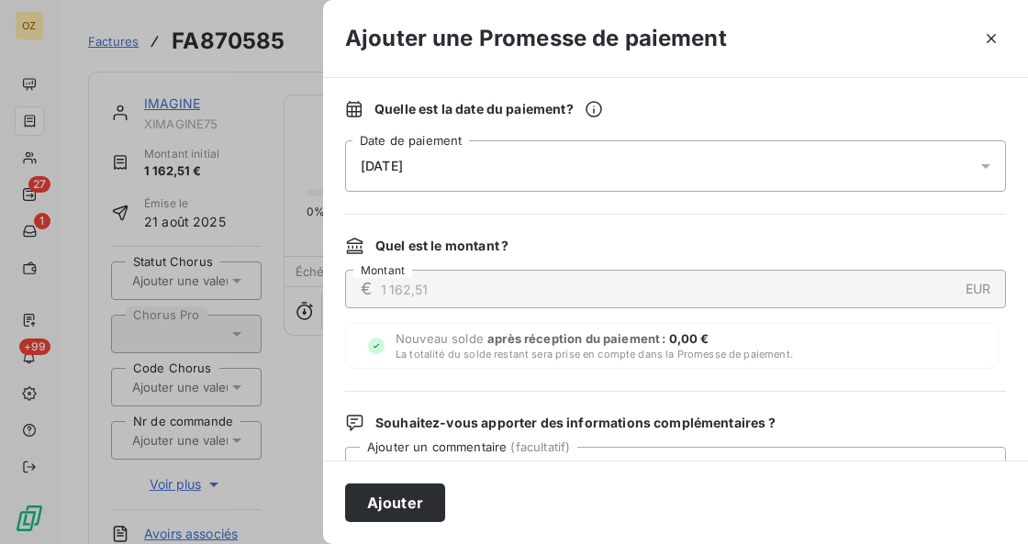
click at [823, 373] on div "Quelle est la date du paiement ? [DATE] Date de paiement Quel est le montant ? …" at bounding box center [675, 269] width 705 height 383
click at [992, 31] on icon "button" at bounding box center [991, 38] width 18 height 18
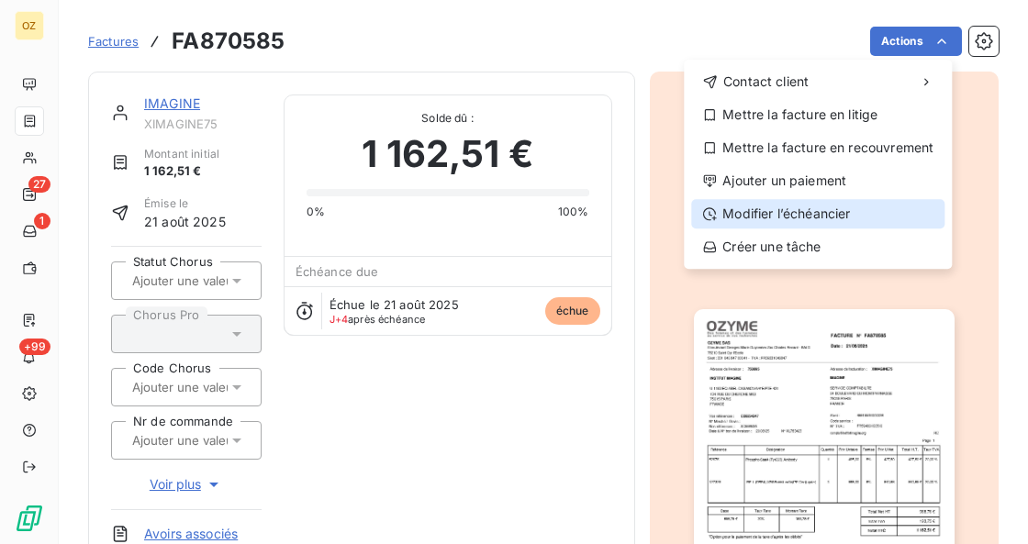
click at [904, 208] on div "Modifier l’échéancier" at bounding box center [817, 213] width 253 height 29
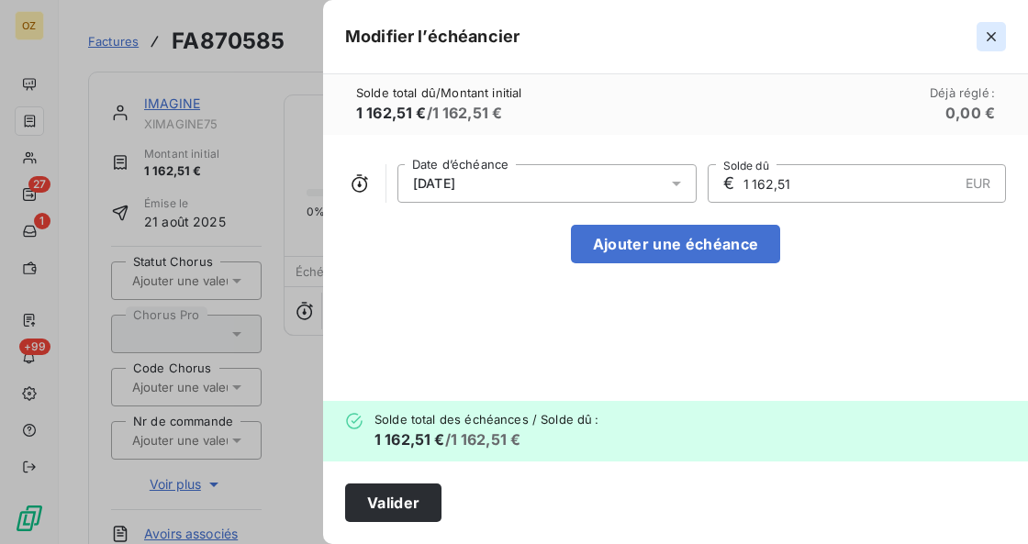
click at [993, 39] on icon "button" at bounding box center [991, 37] width 18 height 18
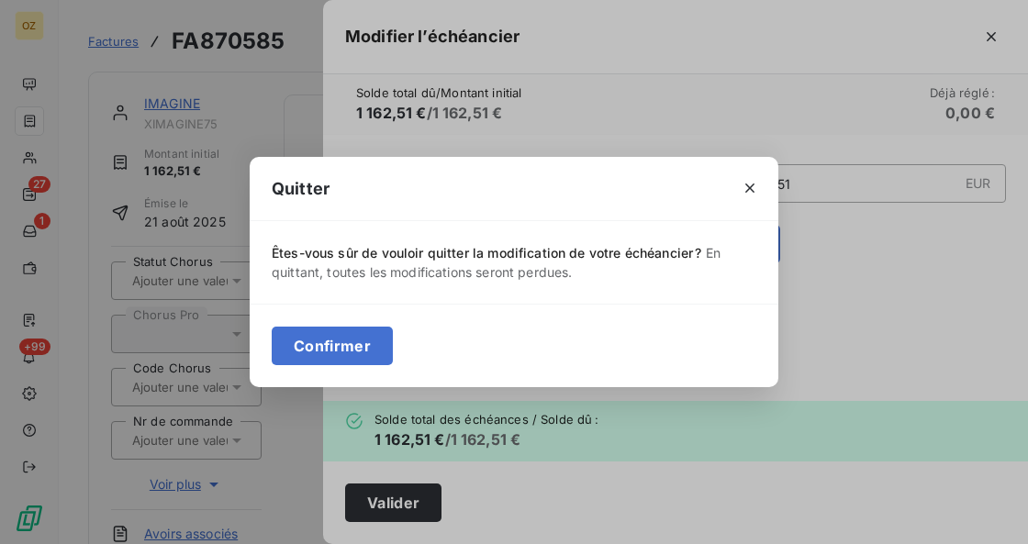
click at [314, 348] on button "Confirmer" at bounding box center [332, 346] width 121 height 39
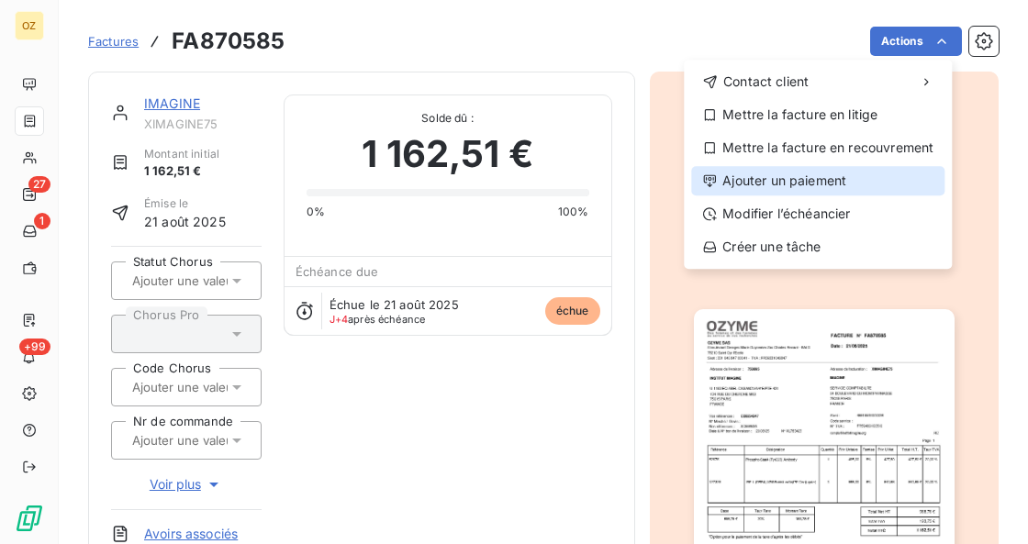
click at [860, 184] on div "Ajouter un paiement" at bounding box center [817, 180] width 253 height 29
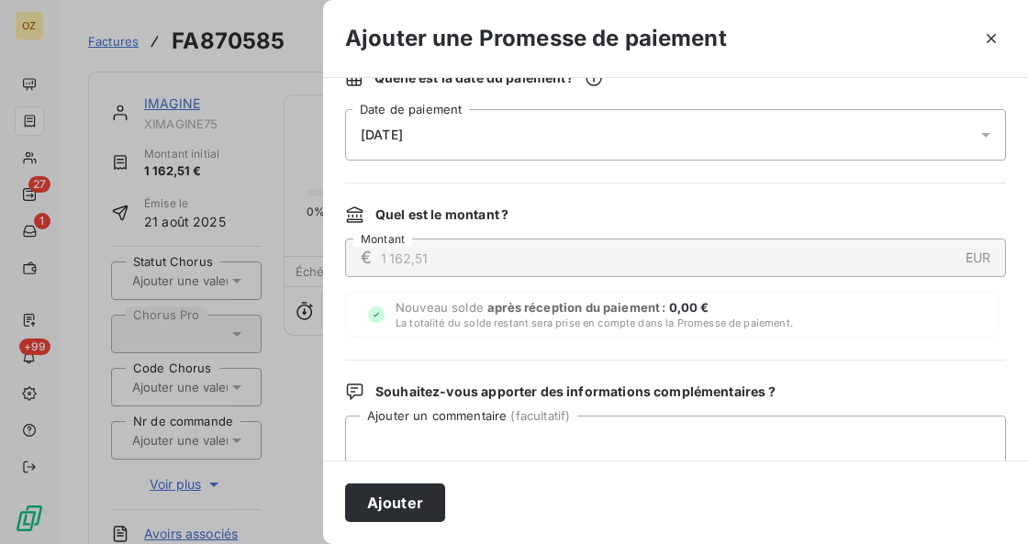
scroll to position [61, 0]
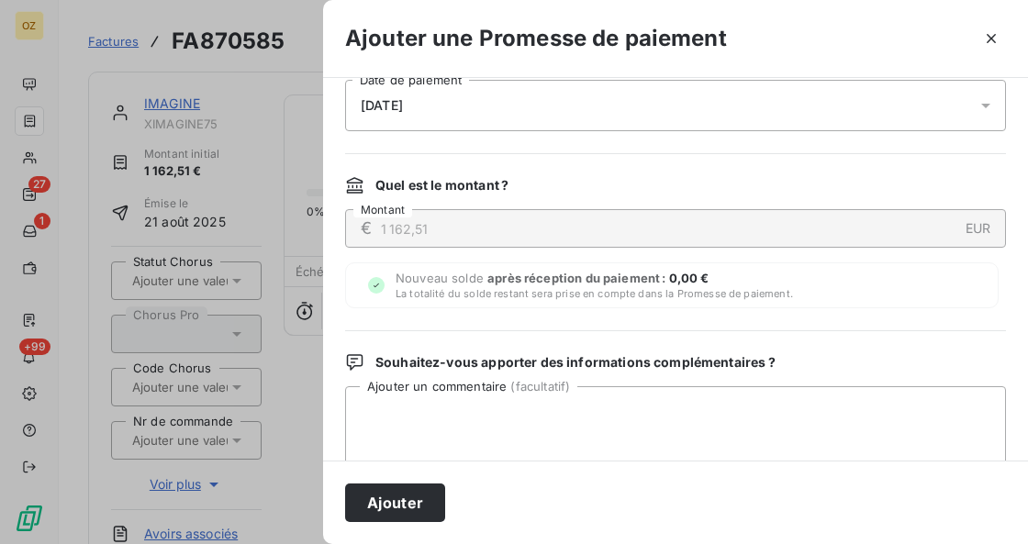
click at [839, 95] on div "[DATE]" at bounding box center [675, 105] width 661 height 51
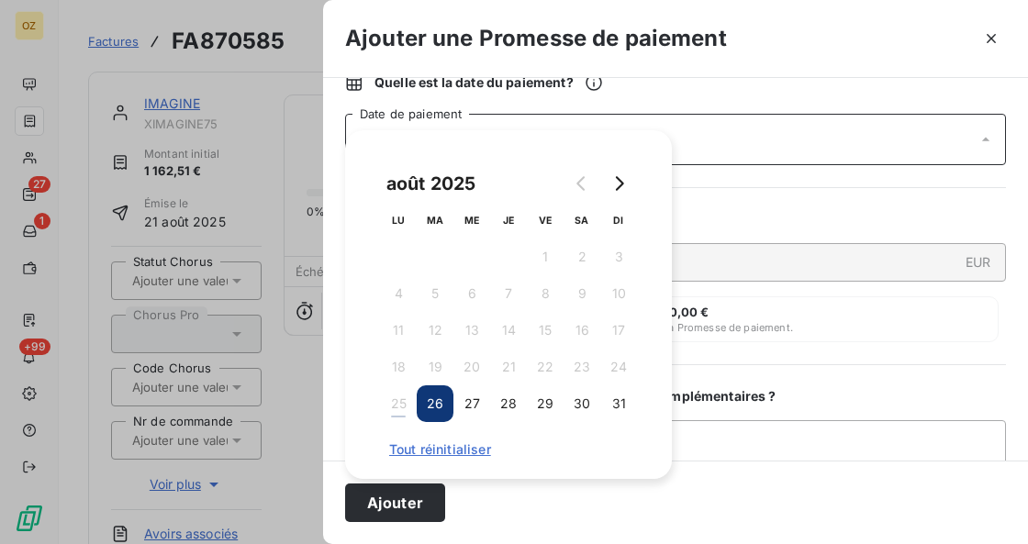
scroll to position [0, 0]
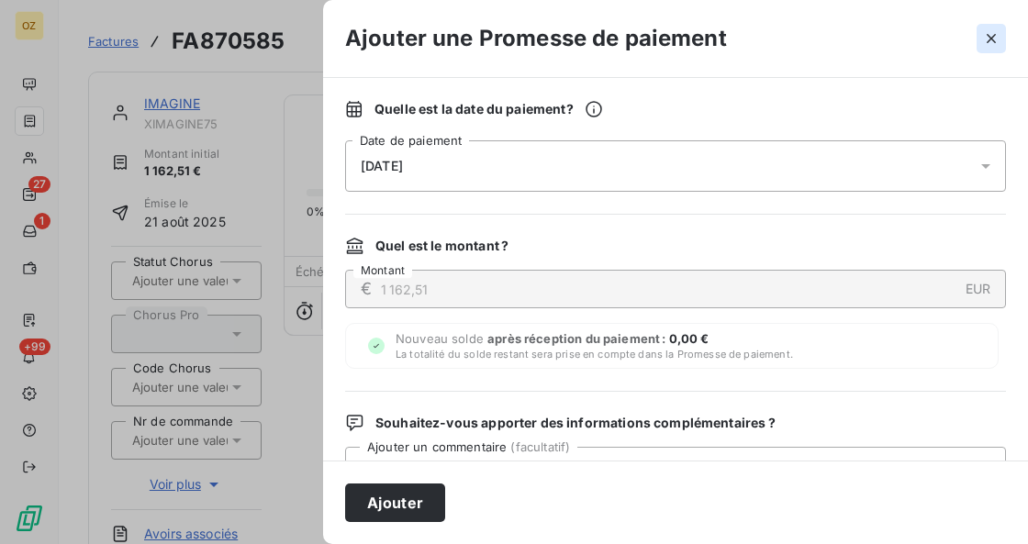
click at [1002, 43] on button "button" at bounding box center [991, 38] width 29 height 29
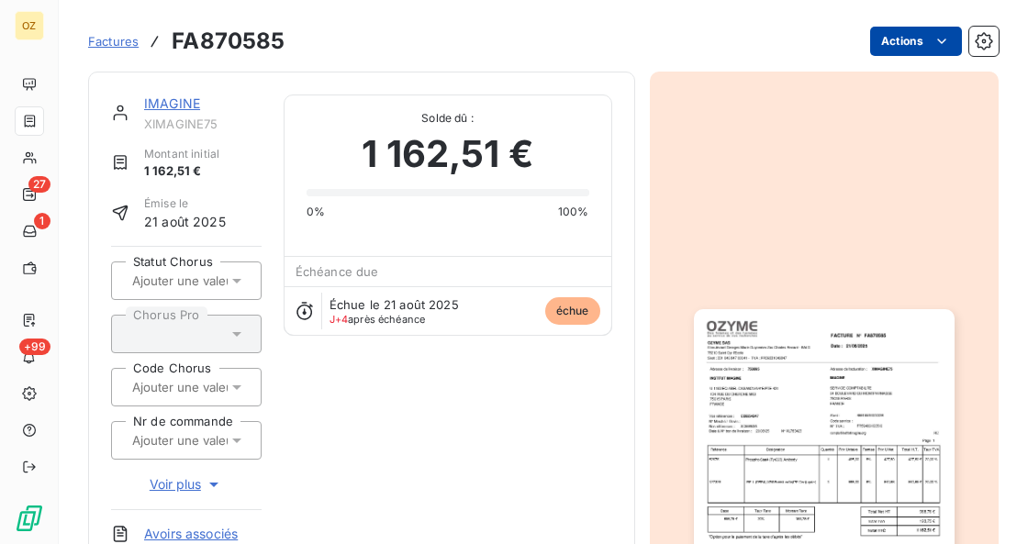
click at [911, 35] on html "OZ 27 1 +99 Factures FA870585 Actions IMAGINE XIMAGINE75 Montant initial 1 162,…" at bounding box center [514, 272] width 1028 height 544
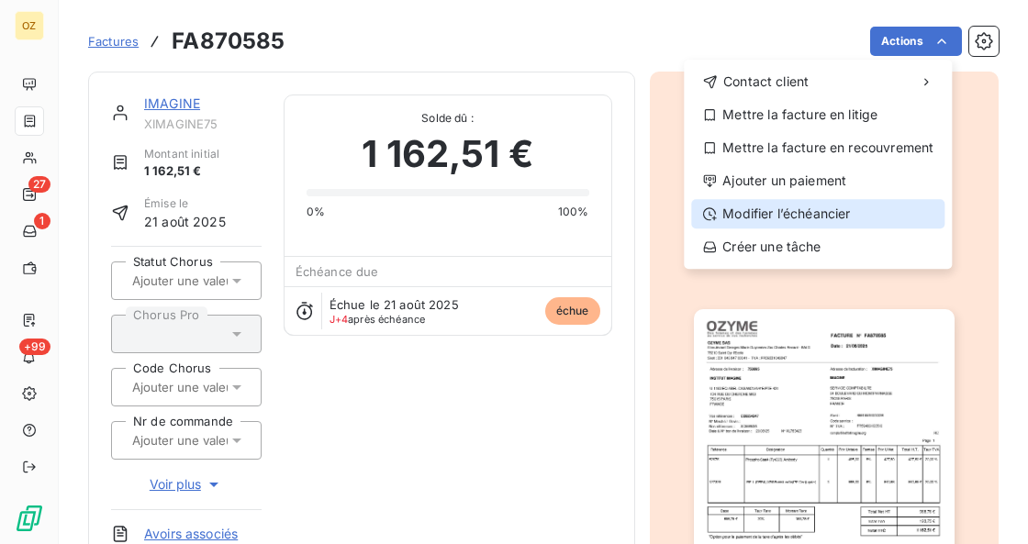
click at [887, 206] on div "Modifier l’échéancier" at bounding box center [817, 213] width 253 height 29
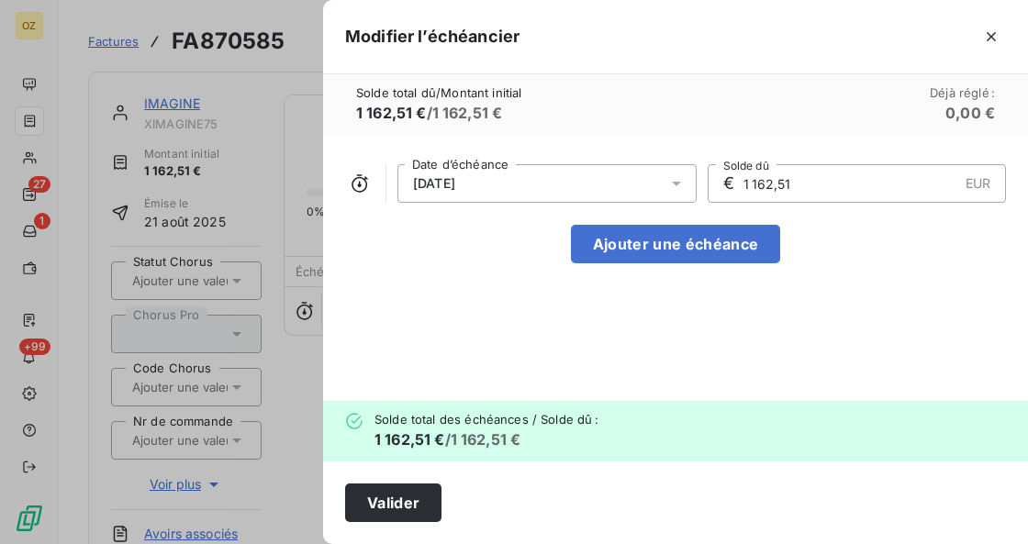
click at [529, 189] on div "[DATE]" at bounding box center [547, 183] width 299 height 39
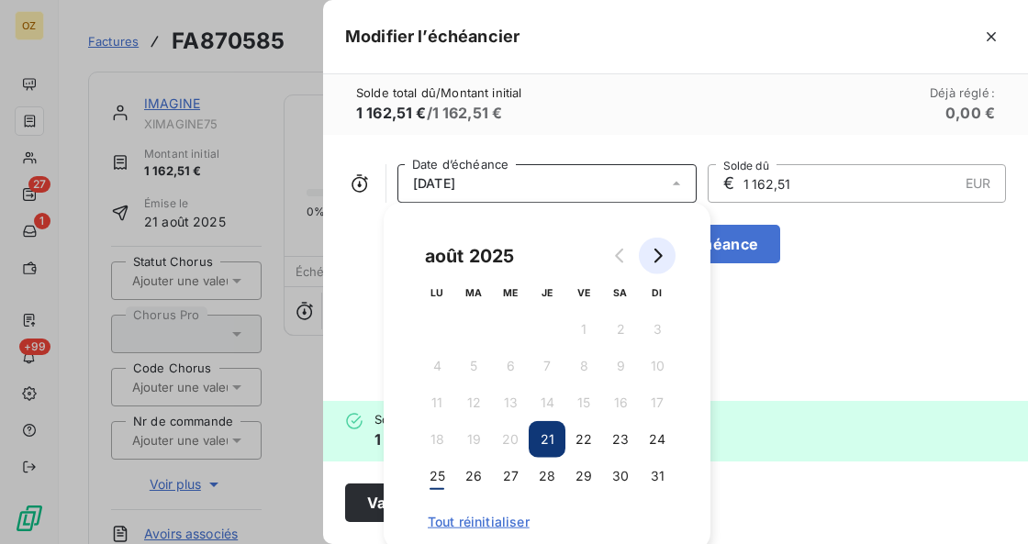
click at [666, 255] on button "Go to next month" at bounding box center [657, 256] width 37 height 37
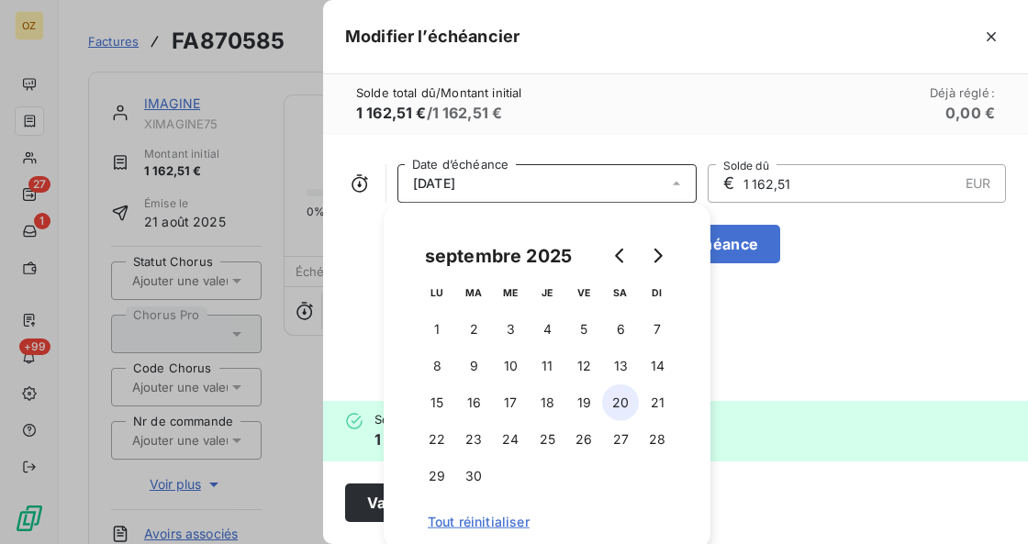
click at [622, 404] on button "20" at bounding box center [620, 403] width 37 height 37
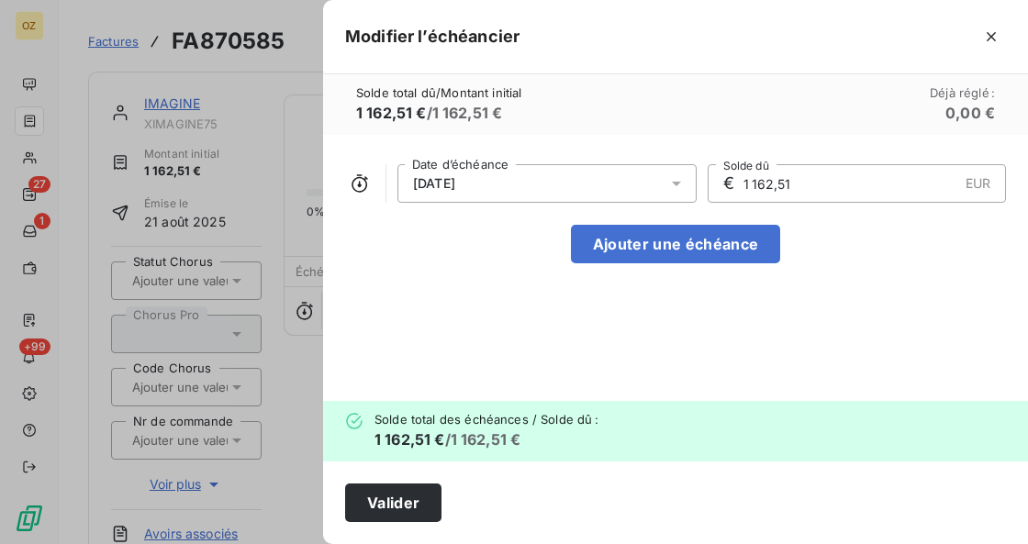
click at [850, 347] on div "[DATE] Date d’échéance € 1 162,51 EUR Solde dû Ajouter une échéance" at bounding box center [675, 268] width 705 height 266
click at [992, 38] on icon "button" at bounding box center [991, 36] width 9 height 9
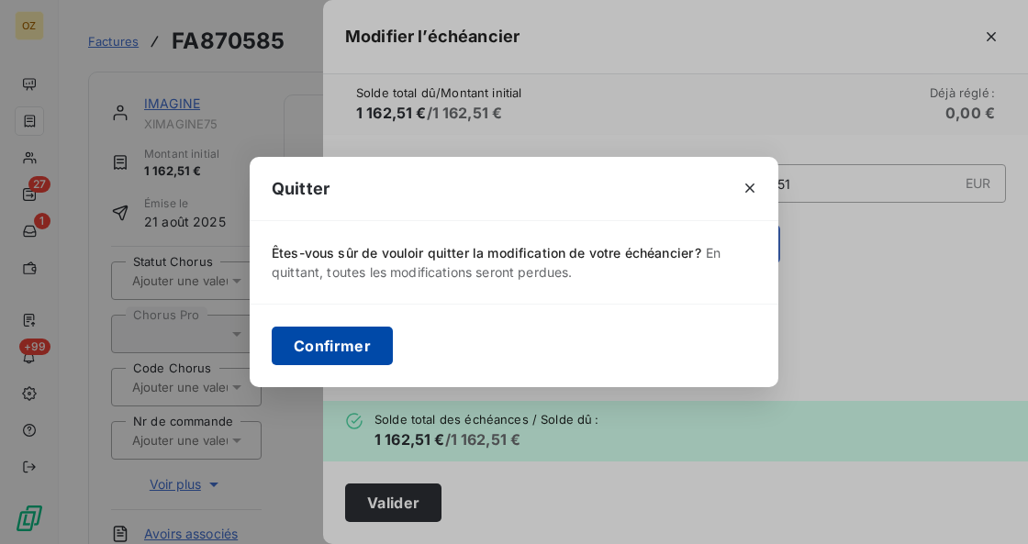
click at [306, 334] on button "Confirmer" at bounding box center [332, 346] width 121 height 39
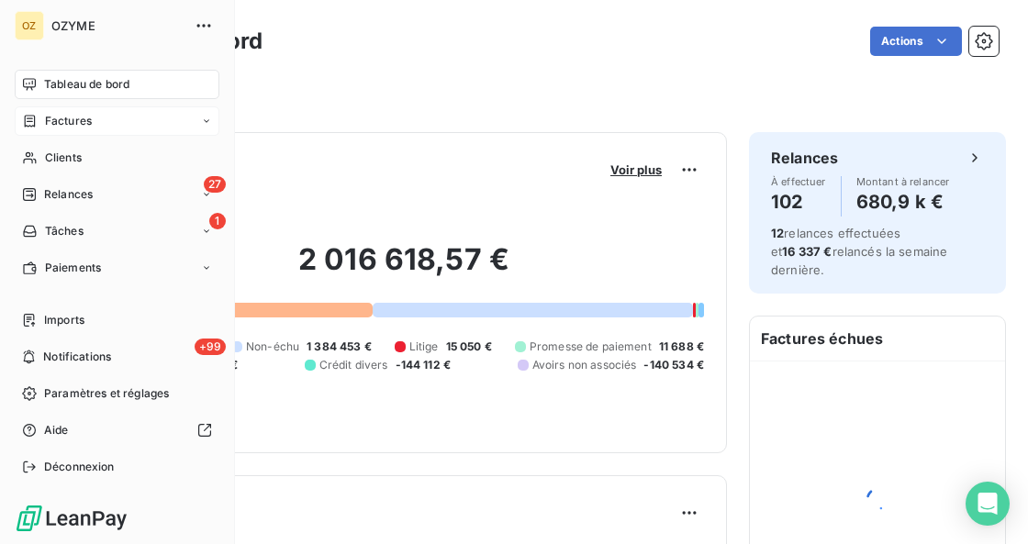
click at [42, 128] on div "Factures" at bounding box center [57, 121] width 70 height 17
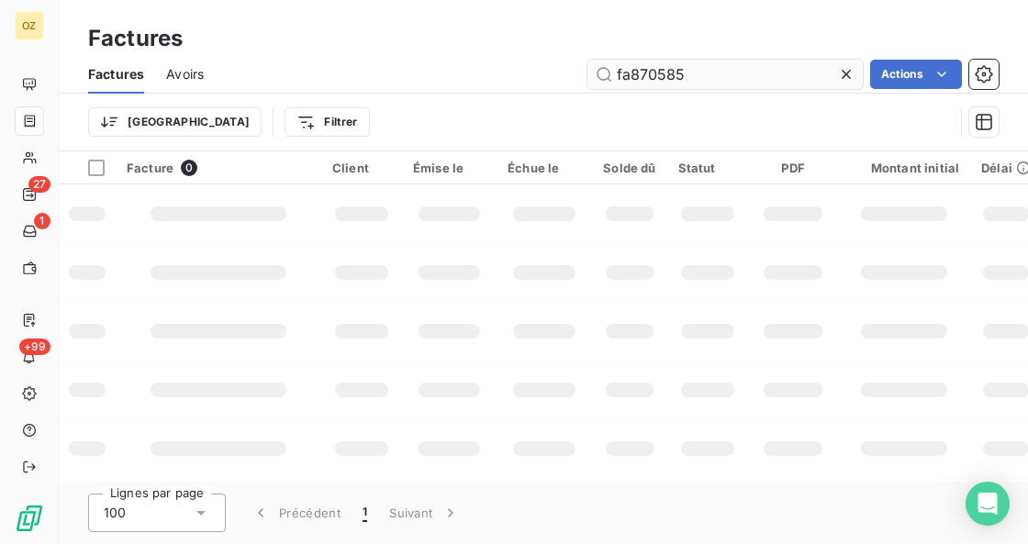
click at [689, 70] on input "fa870585" at bounding box center [725, 74] width 275 height 29
type input "FA865394"
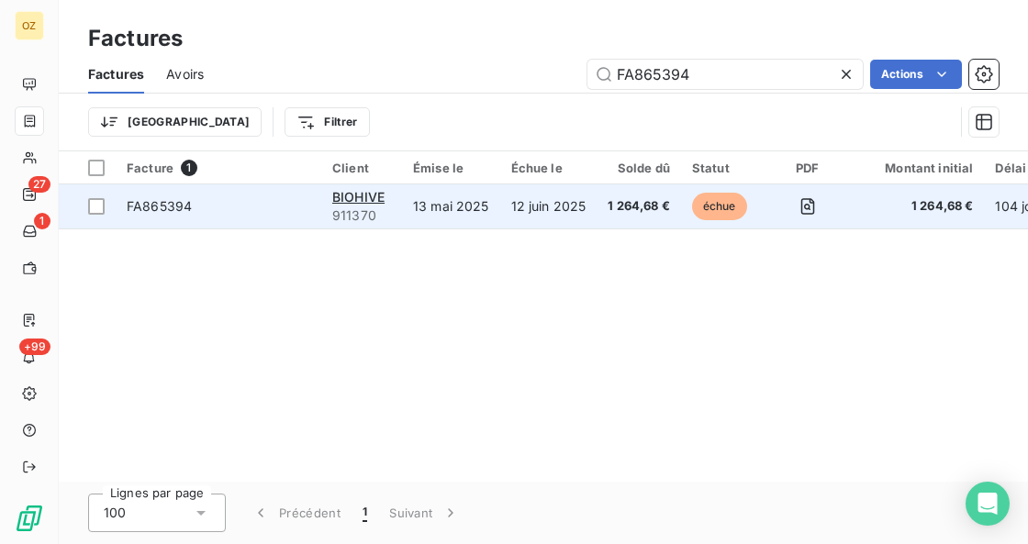
click at [152, 211] on span "FA865394" at bounding box center [159, 206] width 65 height 16
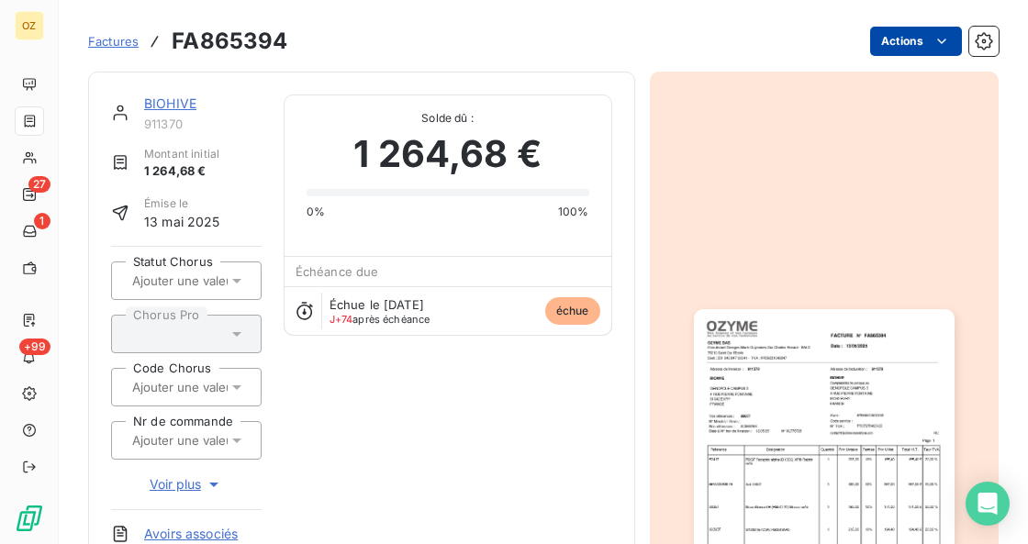
click at [903, 31] on html "OZ 27 1 +99 Factures FA865394 Actions BIOHIVE 911370 Montant initial 1 264,68 €…" at bounding box center [514, 272] width 1028 height 544
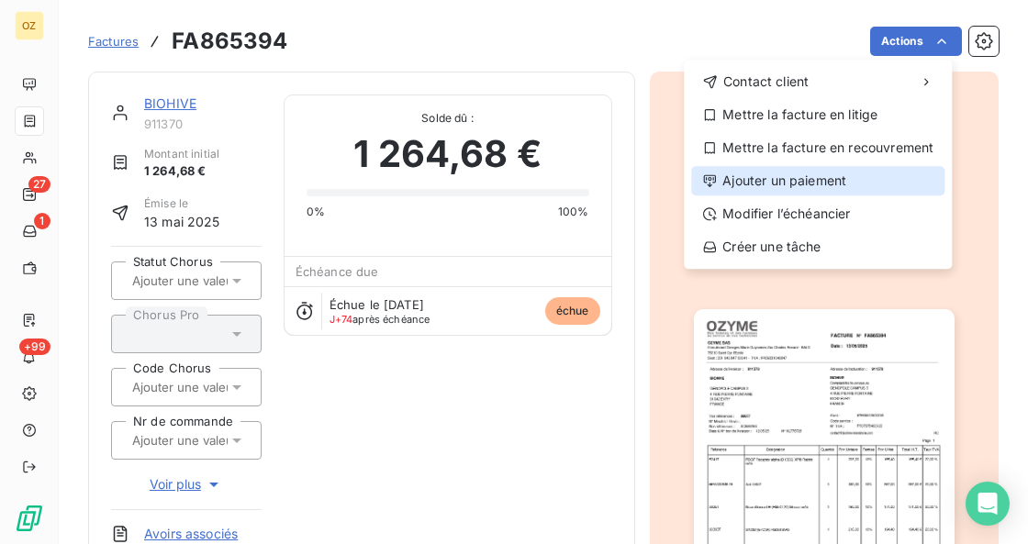
click at [846, 174] on div "Ajouter un paiement" at bounding box center [817, 180] width 253 height 29
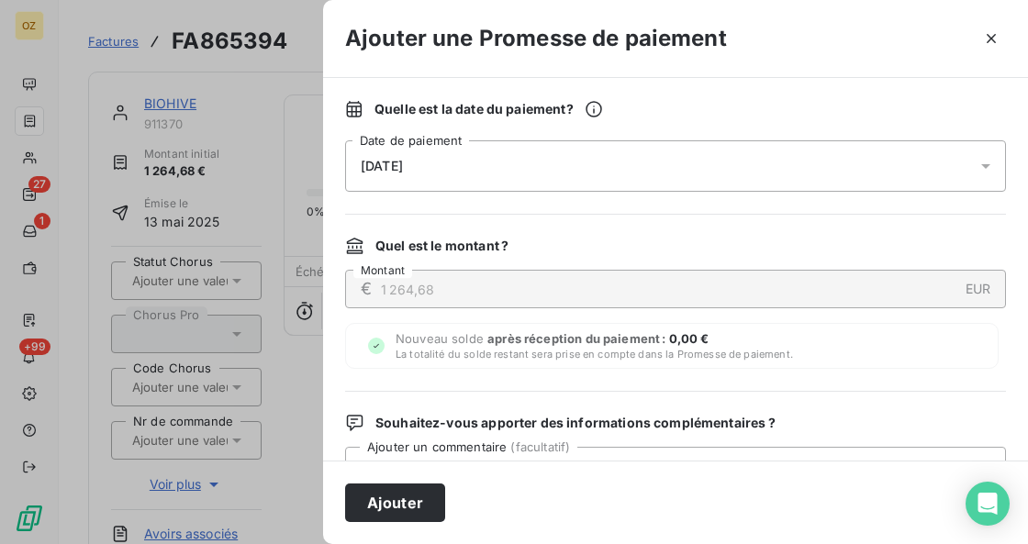
click at [931, 165] on div "[DATE]" at bounding box center [675, 165] width 661 height 51
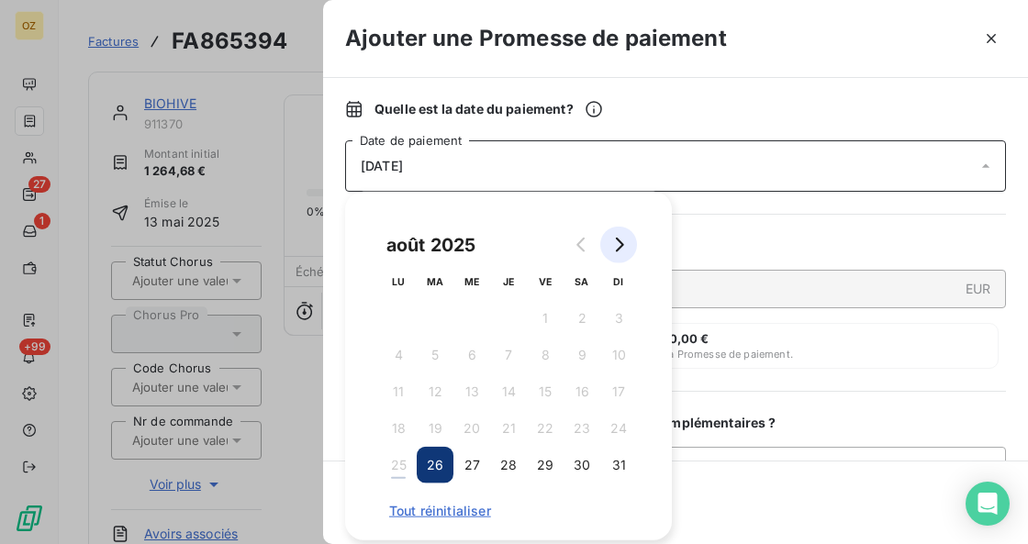
click at [615, 242] on icon "Go to next month" at bounding box center [618, 245] width 15 height 15
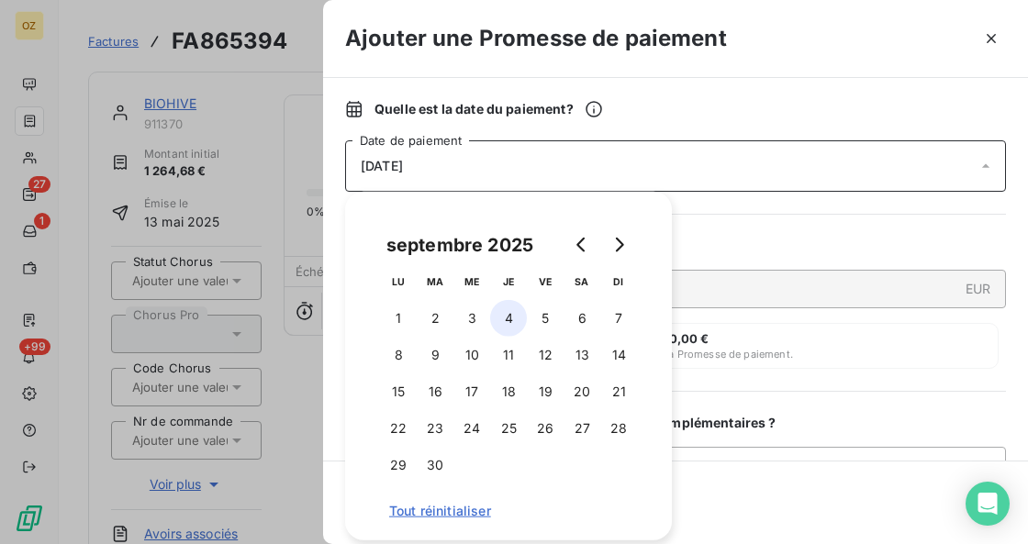
click at [510, 318] on button "4" at bounding box center [508, 318] width 37 height 37
click at [992, 41] on icon "button" at bounding box center [991, 38] width 18 height 18
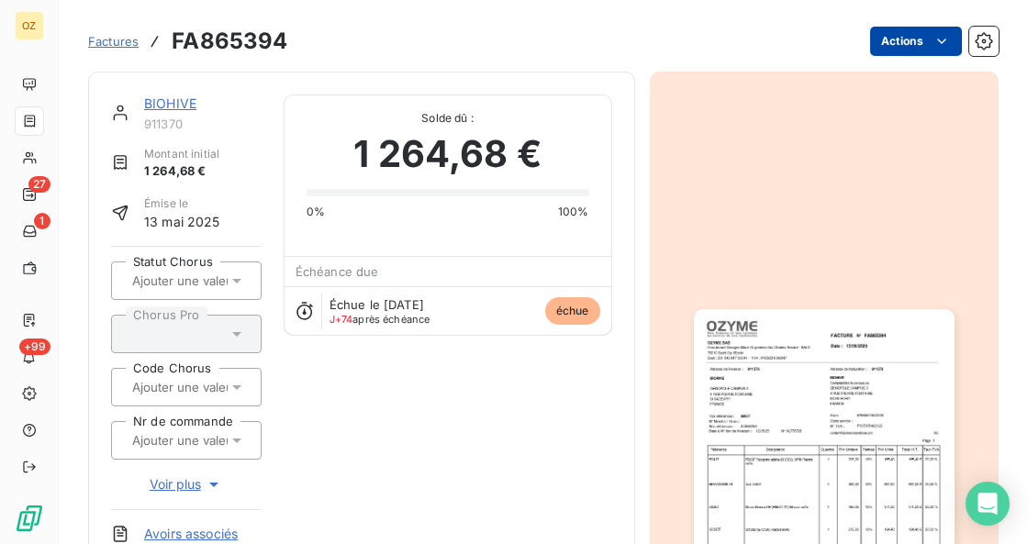
click at [900, 37] on html "OZ 27 1 +99 Factures FA865394 Actions BIOHIVE 911370 Montant initial 1 264,68 €…" at bounding box center [514, 272] width 1028 height 544
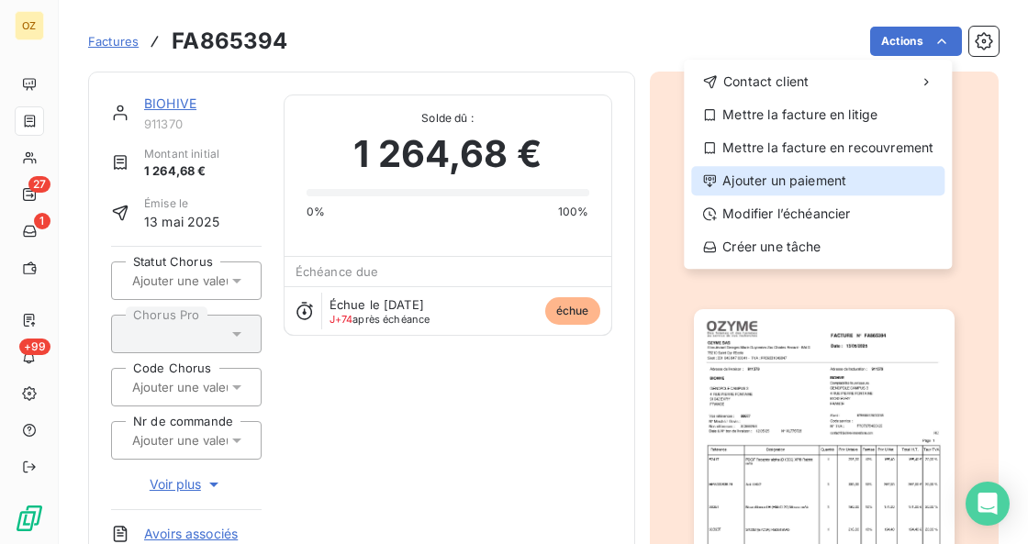
click at [868, 189] on div "Ajouter un paiement" at bounding box center [817, 180] width 253 height 29
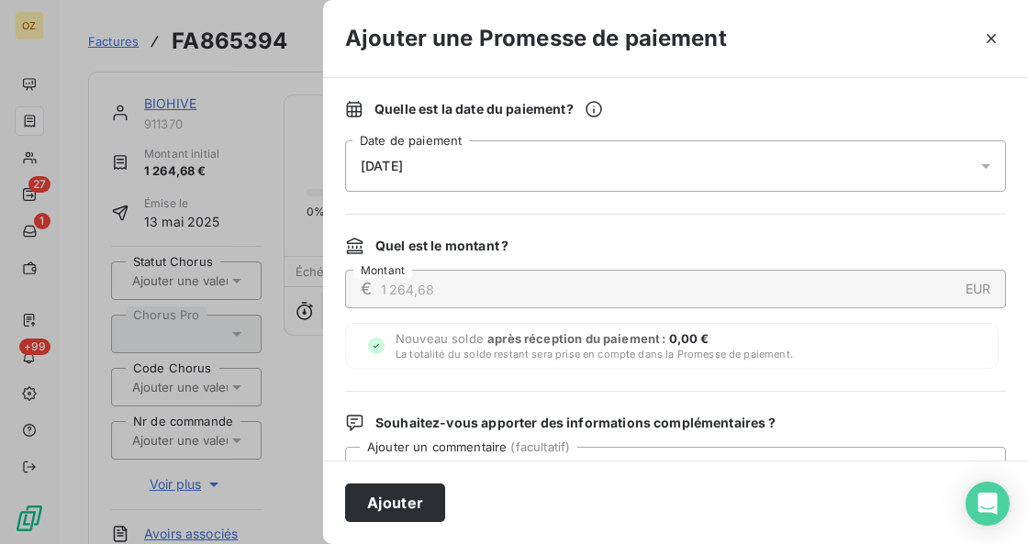
click at [546, 168] on div "[DATE]" at bounding box center [675, 165] width 661 height 51
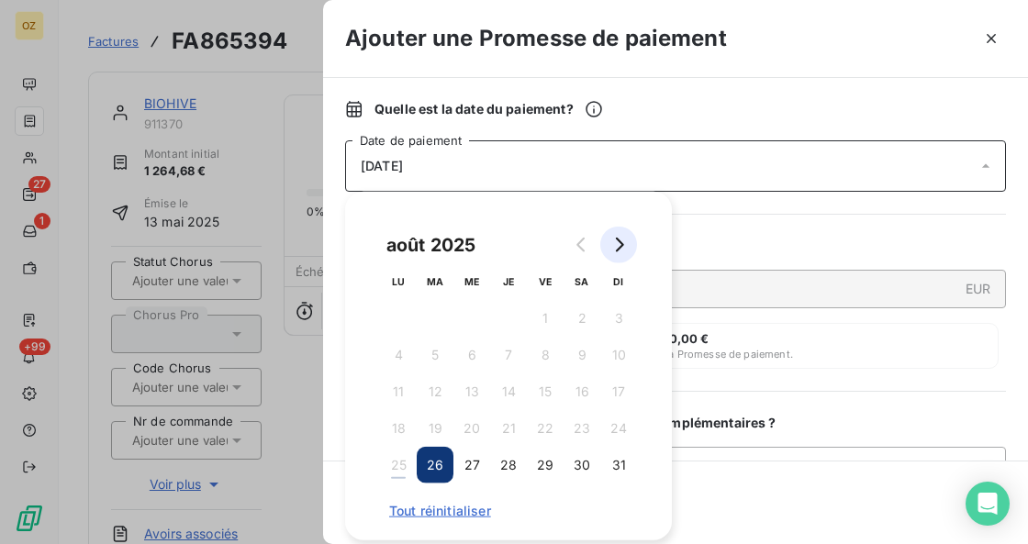
click at [627, 242] on button "Go to next month" at bounding box center [618, 245] width 37 height 37
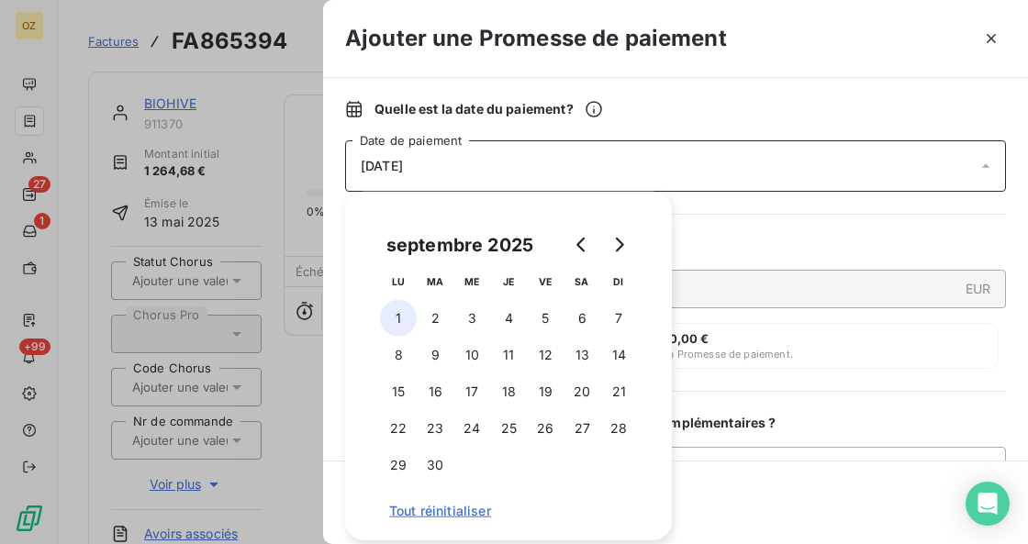
click at [392, 319] on button "1" at bounding box center [398, 318] width 37 height 37
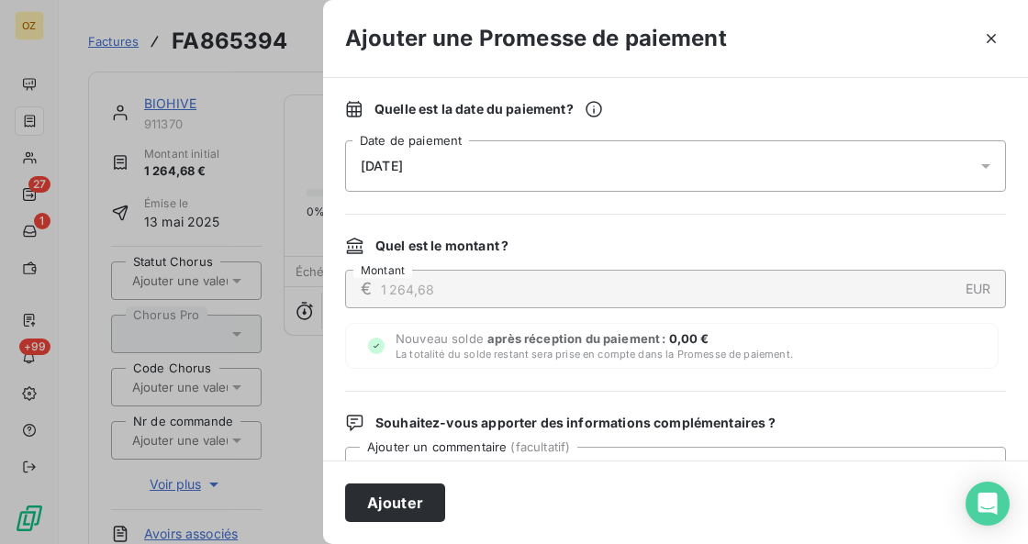
click at [835, 342] on div "Nouveau solde après réception du paiement : 0,00 € La totalité du solde restant…" at bounding box center [672, 346] width 654 height 46
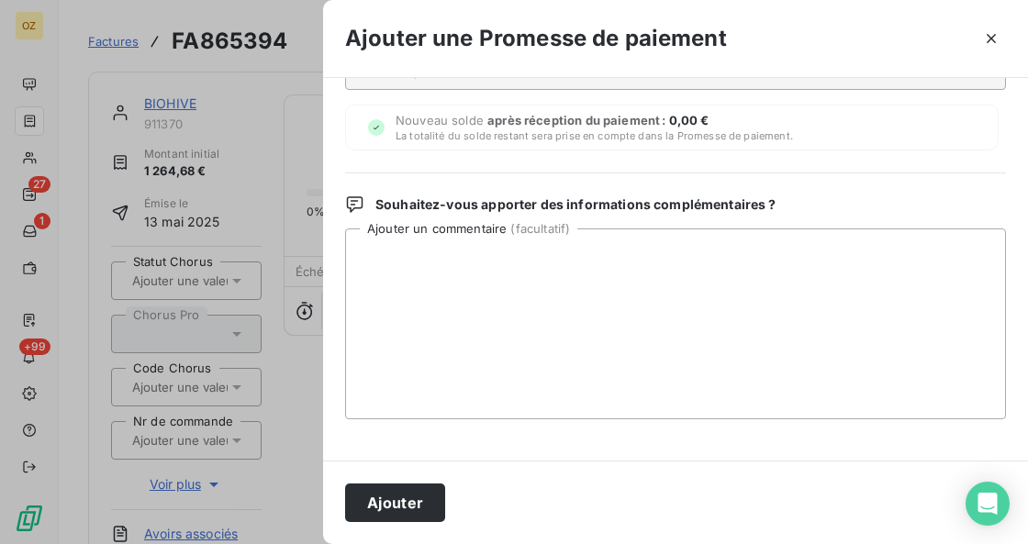
scroll to position [220, 0]
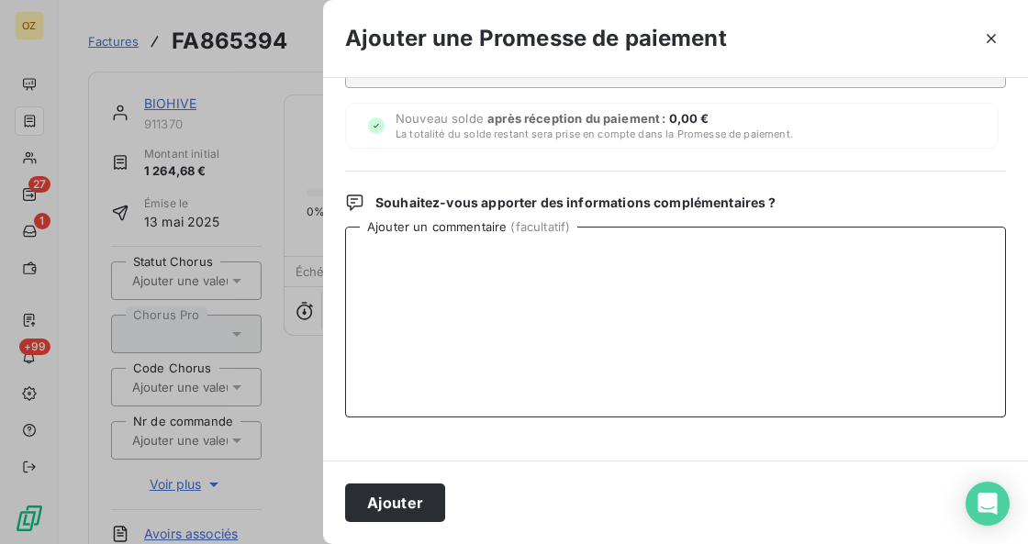
click at [536, 257] on textarea "Ajouter un commentaire ( facultatif )" at bounding box center [675, 322] width 661 height 191
paste textarea "Bonjour, L’ensemble des facturées ont été réglées ce jour preuve en PJ. Veuille…"
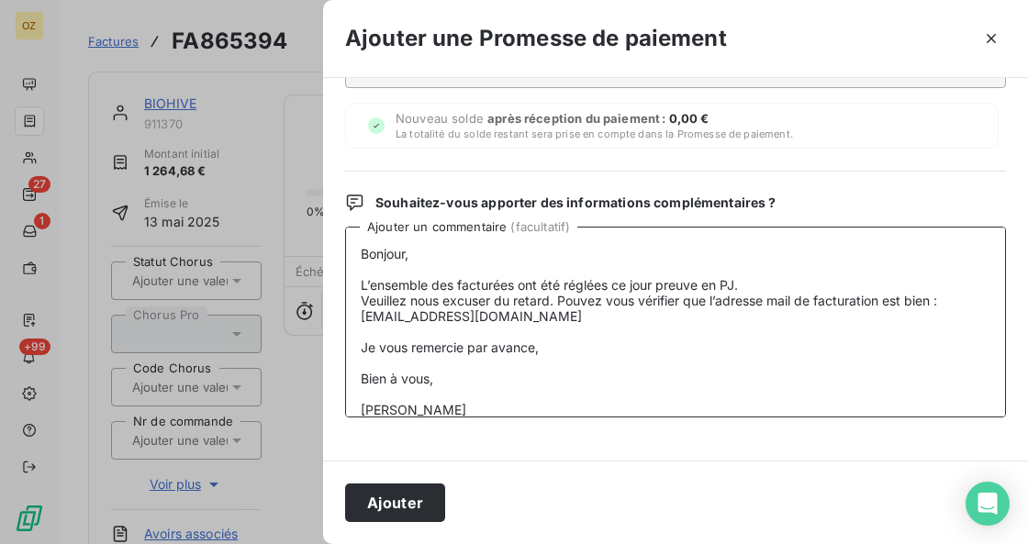
scroll to position [165, 0]
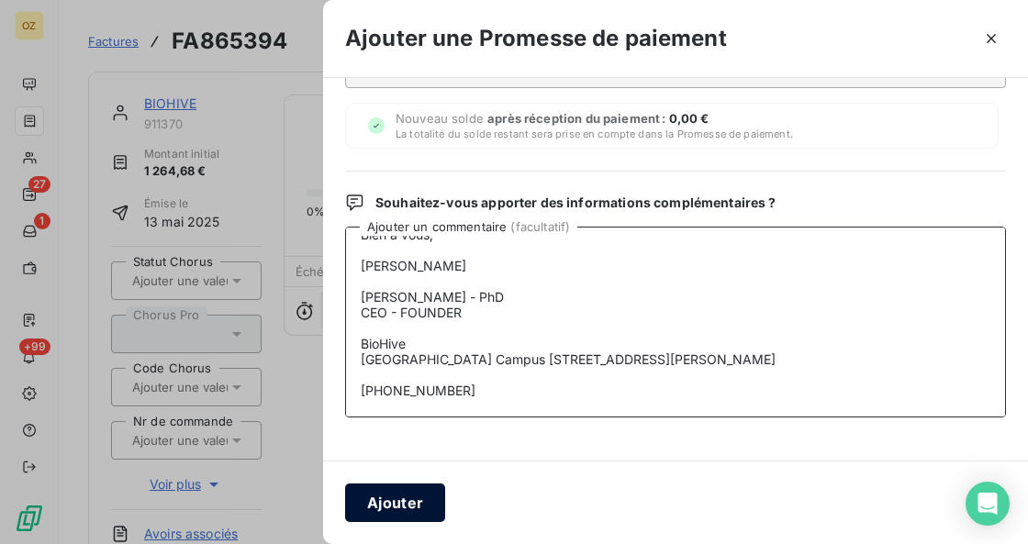
type textarea "Bonjour, L’ensemble des facturées ont été réglées ce jour preuve en PJ. Veuille…"
click at [406, 510] on button "Ajouter" at bounding box center [395, 503] width 100 height 39
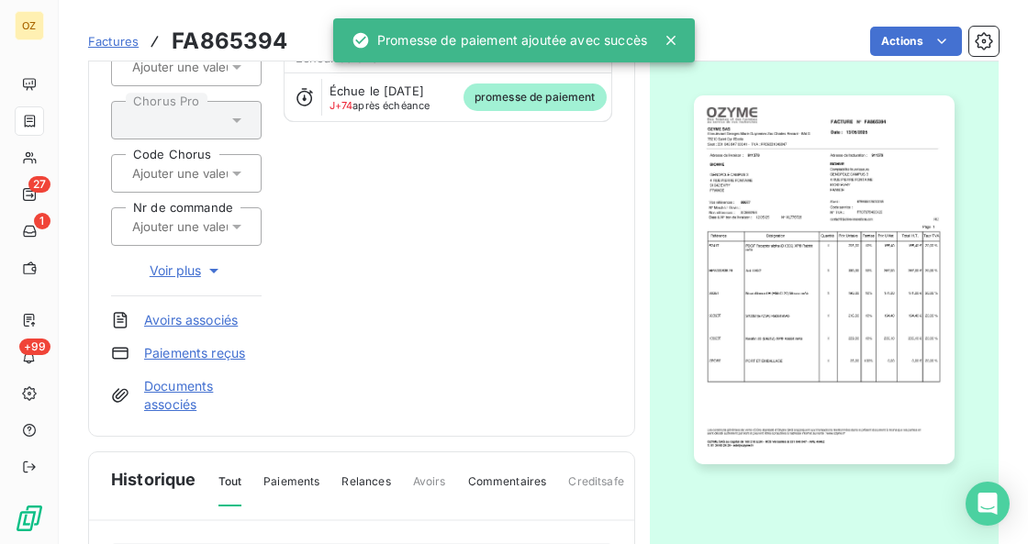
scroll to position [0, 0]
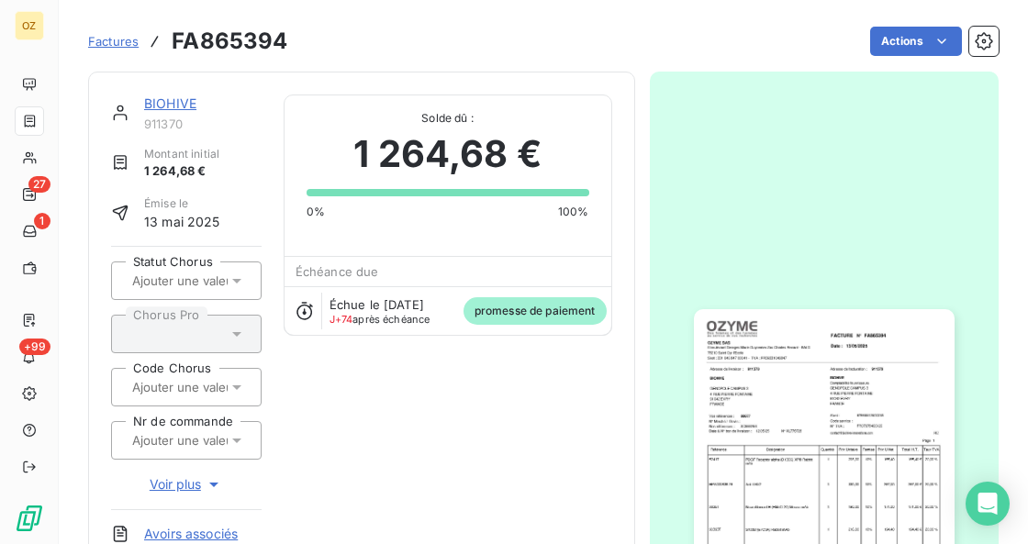
click at [173, 106] on link "BIOHIVE" at bounding box center [170, 103] width 52 height 16
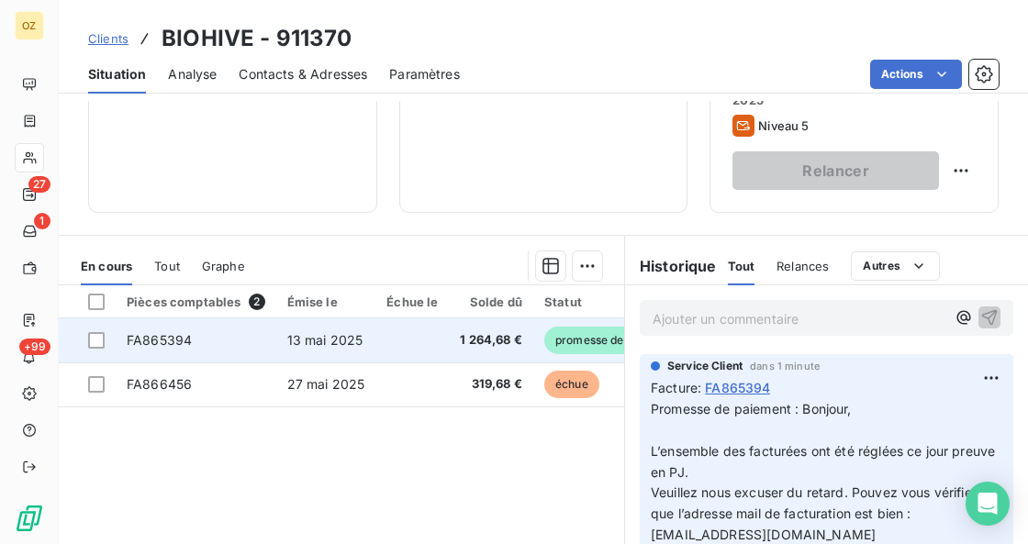
scroll to position [306, 0]
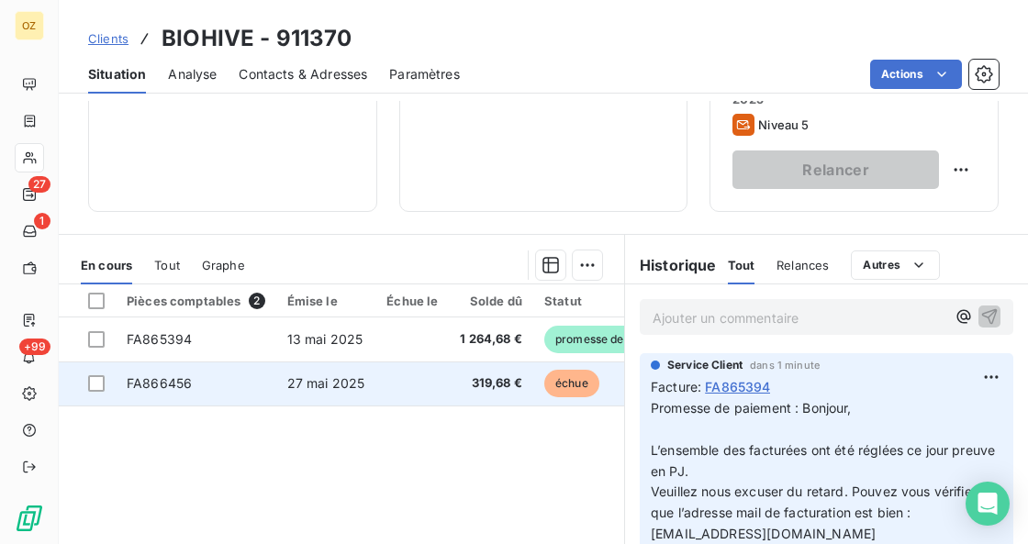
click at [211, 395] on td "FA866456" at bounding box center [196, 384] width 161 height 44
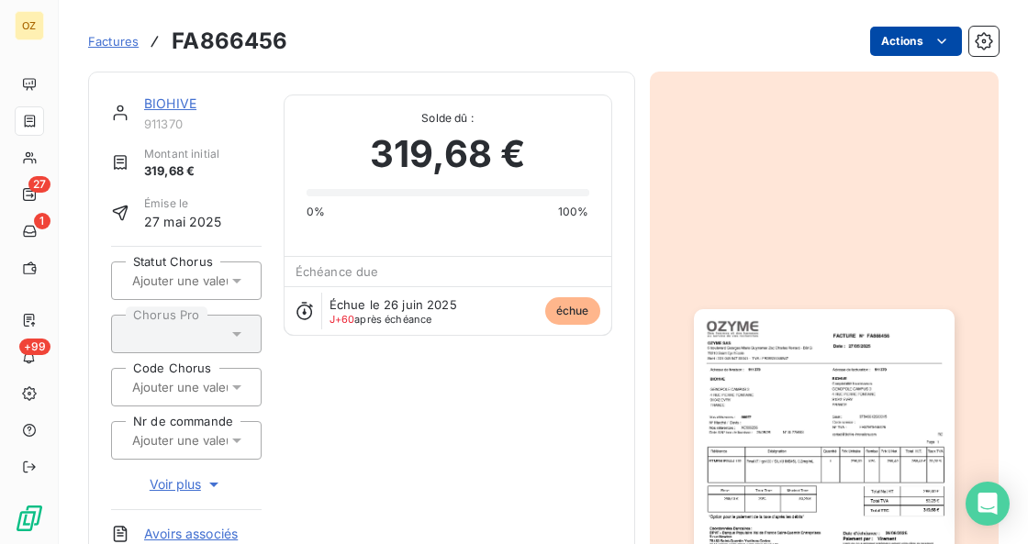
click at [913, 50] on html "OZ 27 1 +99 Factures FA866456 Actions BIOHIVE 911370 Montant initial 319,68 € É…" at bounding box center [514, 272] width 1028 height 544
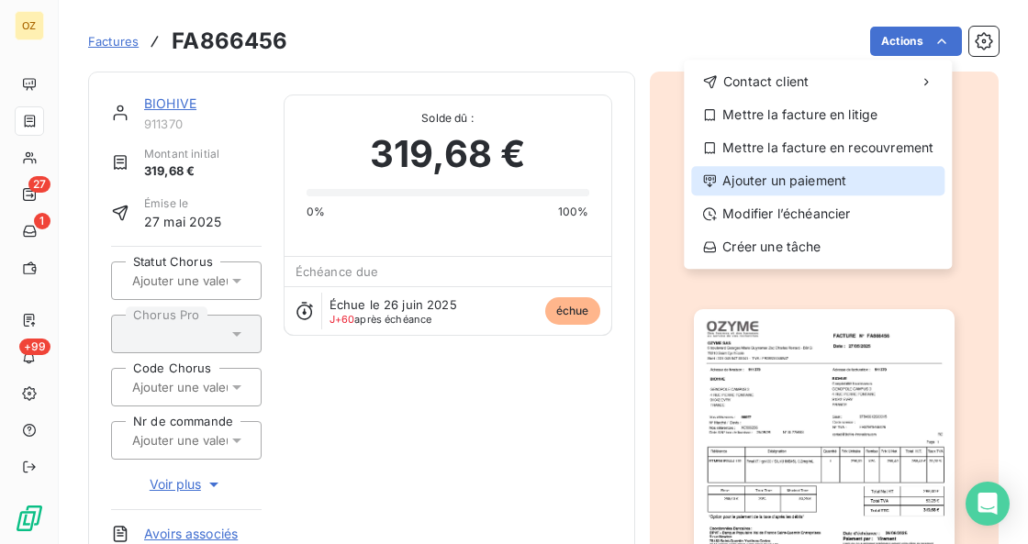
click at [874, 186] on div "Ajouter un paiement" at bounding box center [817, 180] width 253 height 29
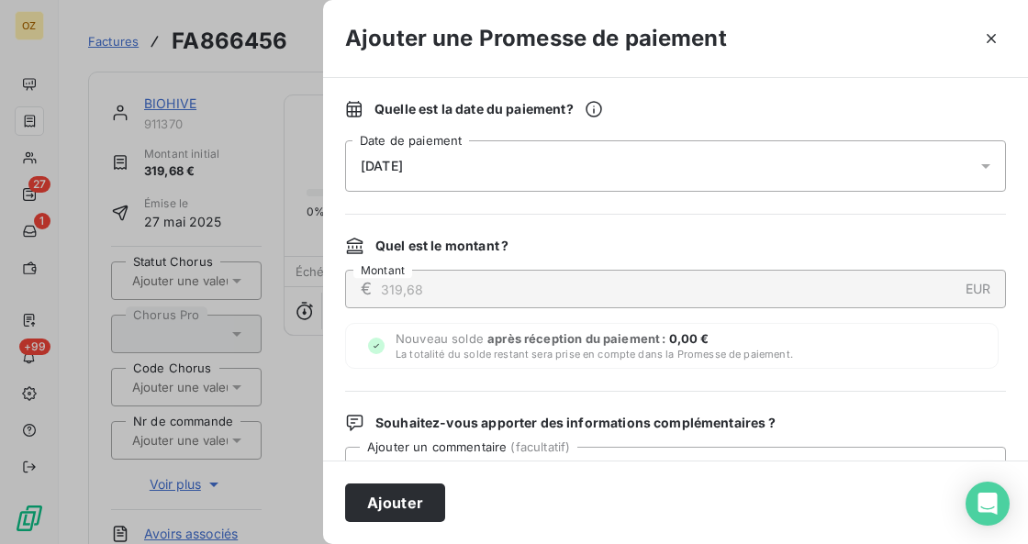
click at [487, 173] on div "[DATE]" at bounding box center [675, 165] width 661 height 51
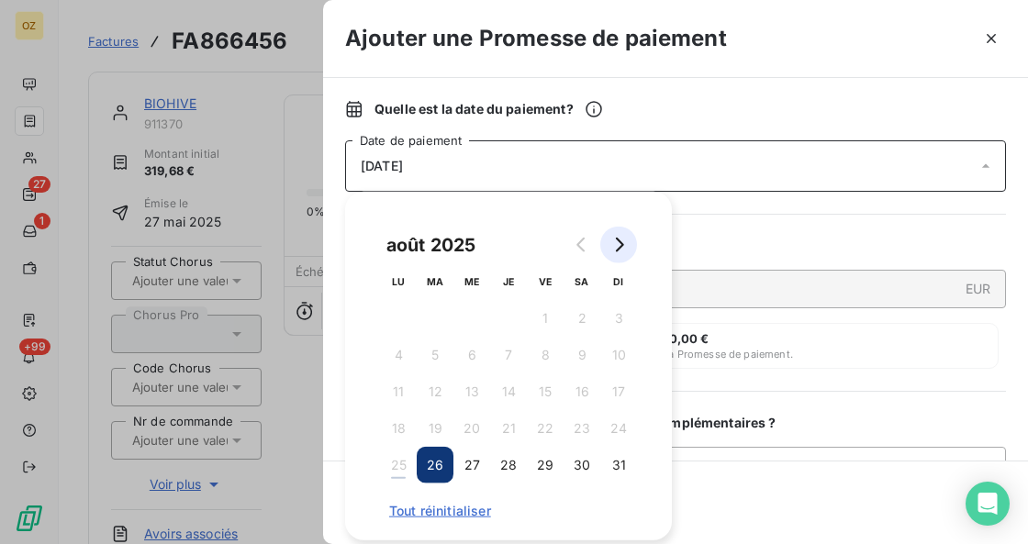
click at [619, 236] on button "Go to next month" at bounding box center [618, 245] width 37 height 37
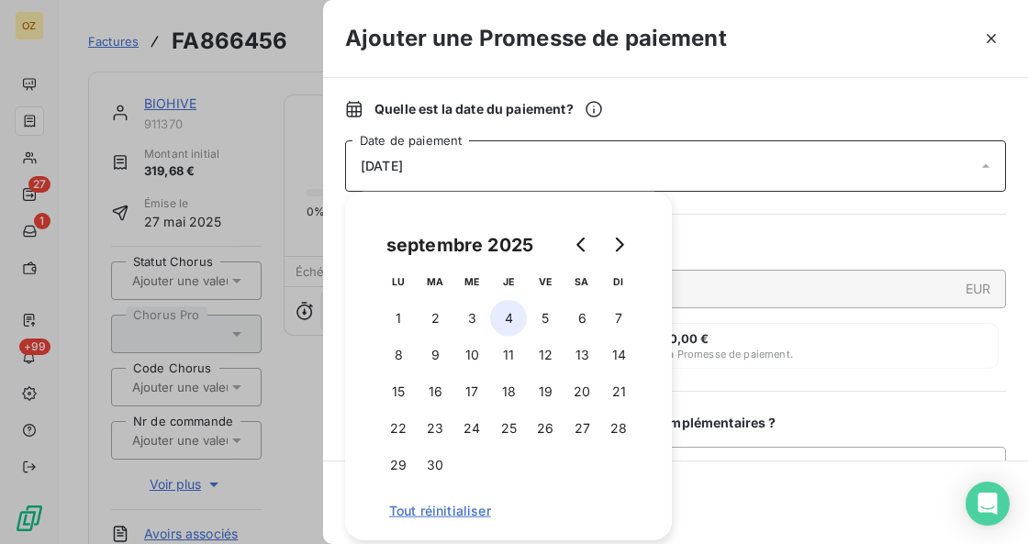
click at [499, 316] on button "4" at bounding box center [508, 318] width 37 height 37
click at [733, 464] on div "Ajouter" at bounding box center [675, 503] width 705 height 84
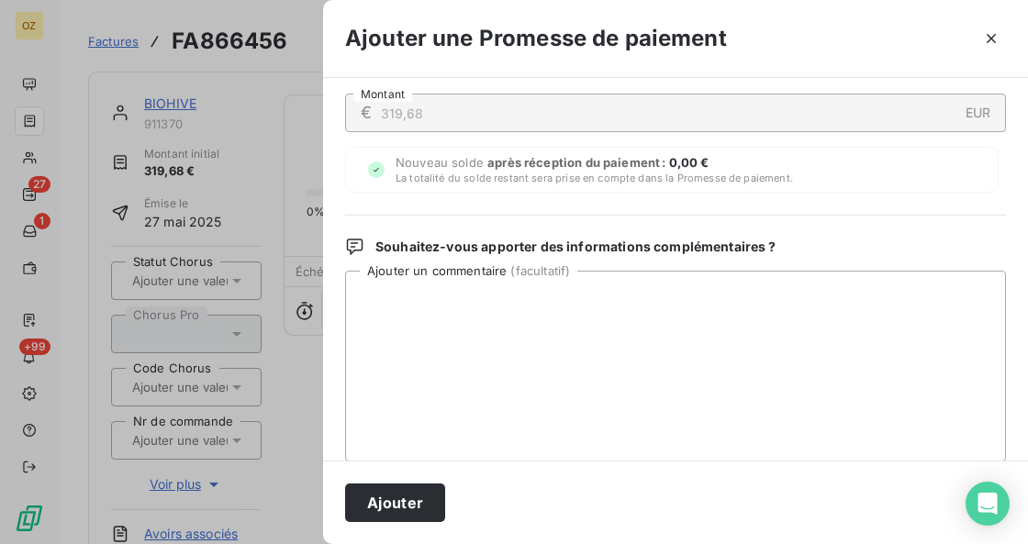
scroll to position [184, 0]
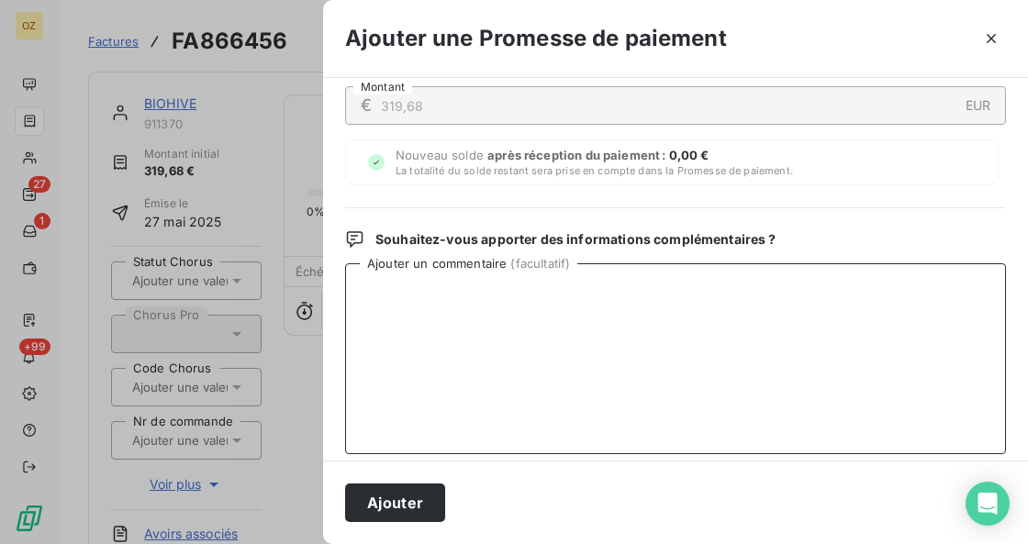
click at [622, 338] on textarea "Ajouter un commentaire ( facultatif )" at bounding box center [675, 358] width 661 height 191
paste textarea "Bonjour, L’ensemble des facturées ont été réglées ce jour preuve en PJ. Veuille…"
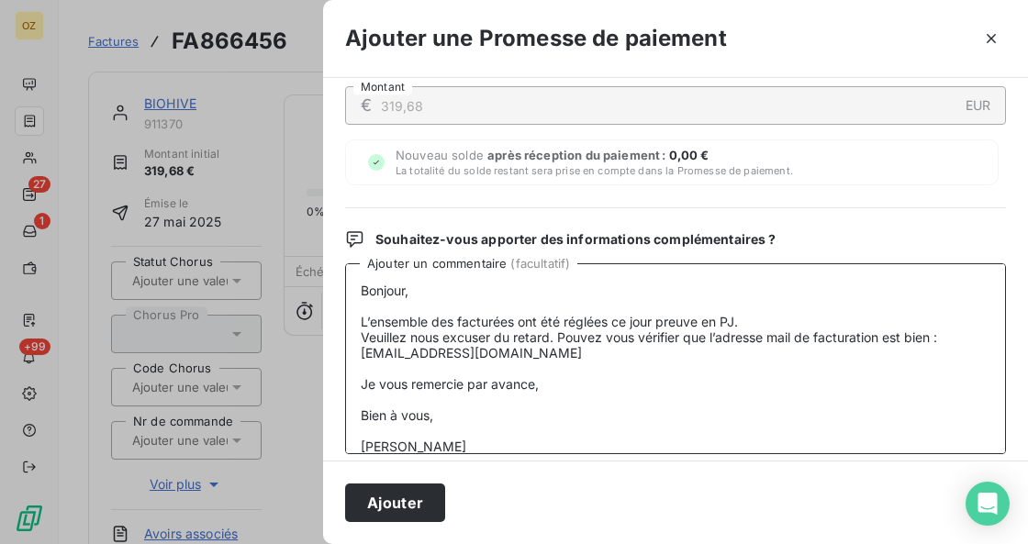
scroll to position [165, 0]
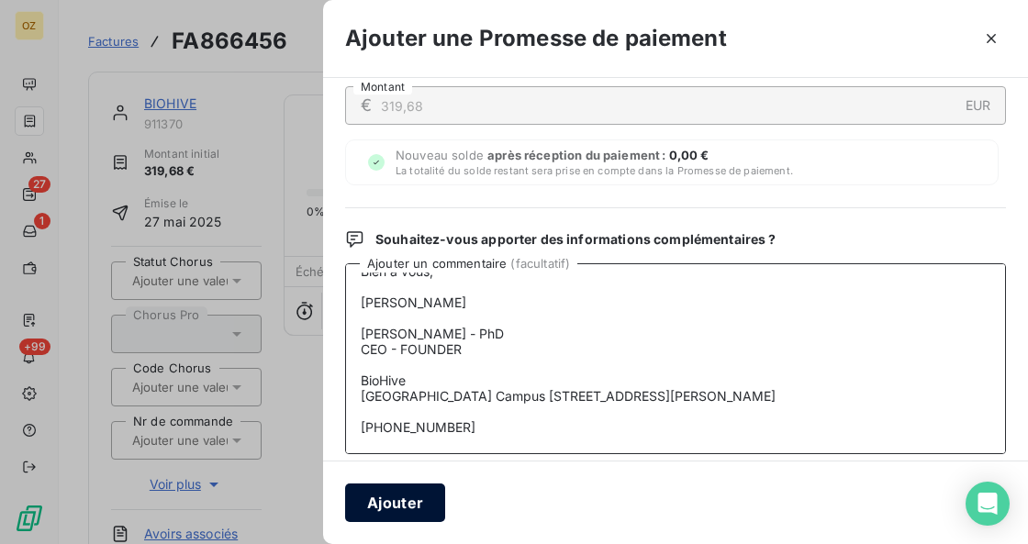
type textarea "Bonjour, L’ensemble des facturées ont été réglées ce jour preuve en PJ. Veuille…"
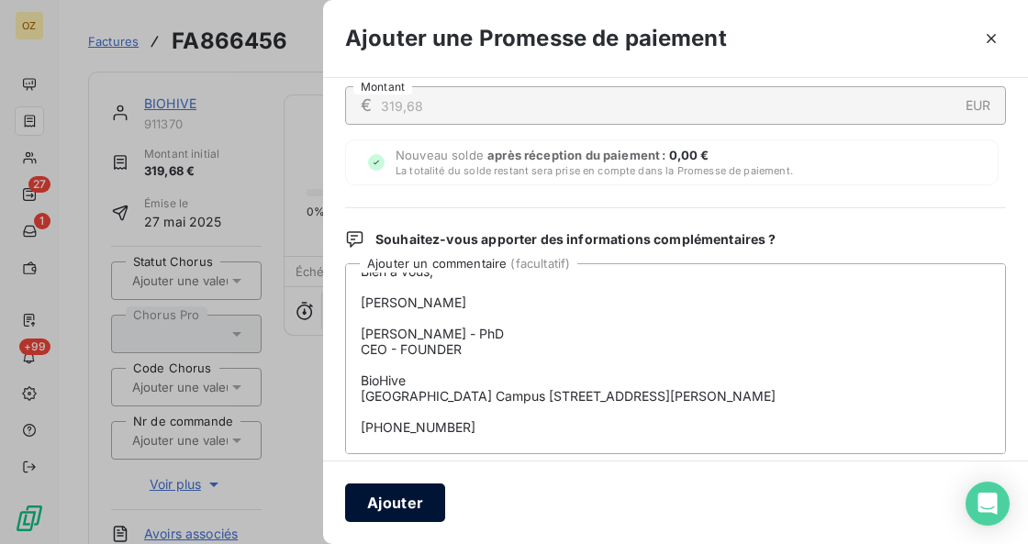
click at [398, 509] on button "Ajouter" at bounding box center [395, 503] width 100 height 39
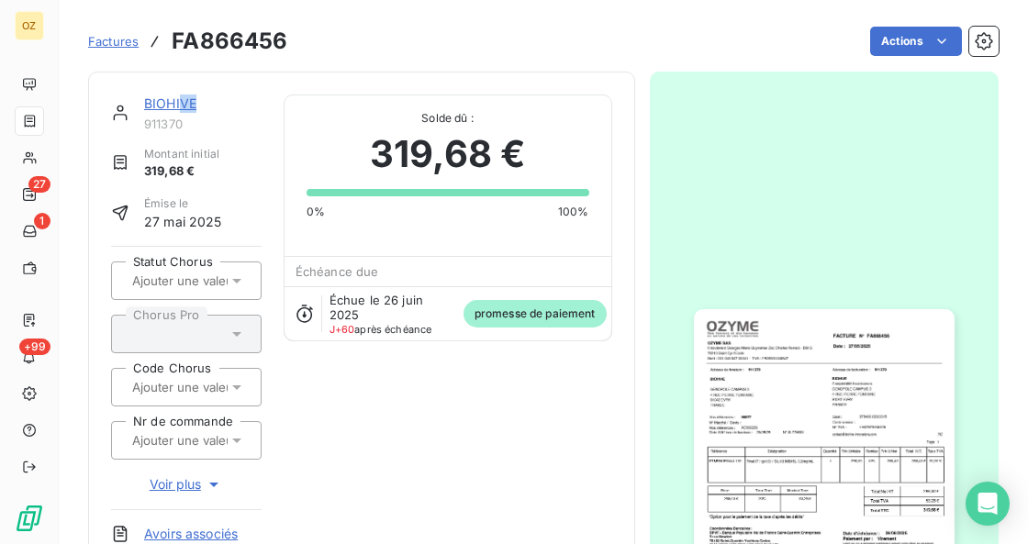
drag, startPoint x: 198, startPoint y: 98, endPoint x: 181, endPoint y: 101, distance: 17.7
click at [181, 101] on div "BIOHIVE" at bounding box center [203, 104] width 118 height 18
click at [168, 127] on span "911370" at bounding box center [203, 124] width 118 height 15
copy span "911370"
